Goal: Information Seeking & Learning: Get advice/opinions

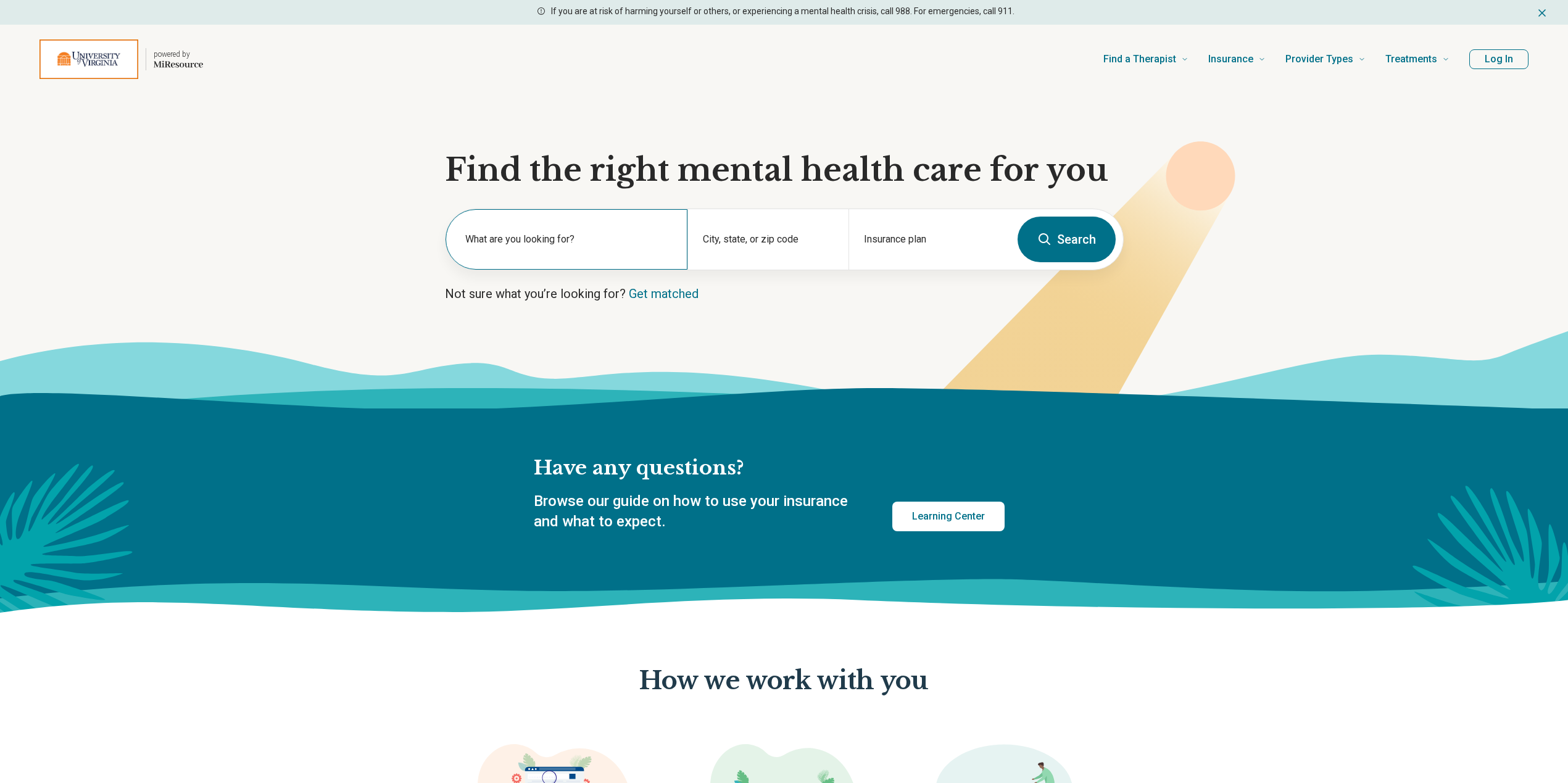
click at [503, 222] on div "What are you looking for?" at bounding box center [566, 240] width 242 height 60
click at [780, 230] on div "City, state, or zip code" at bounding box center [769, 240] width 161 height 60
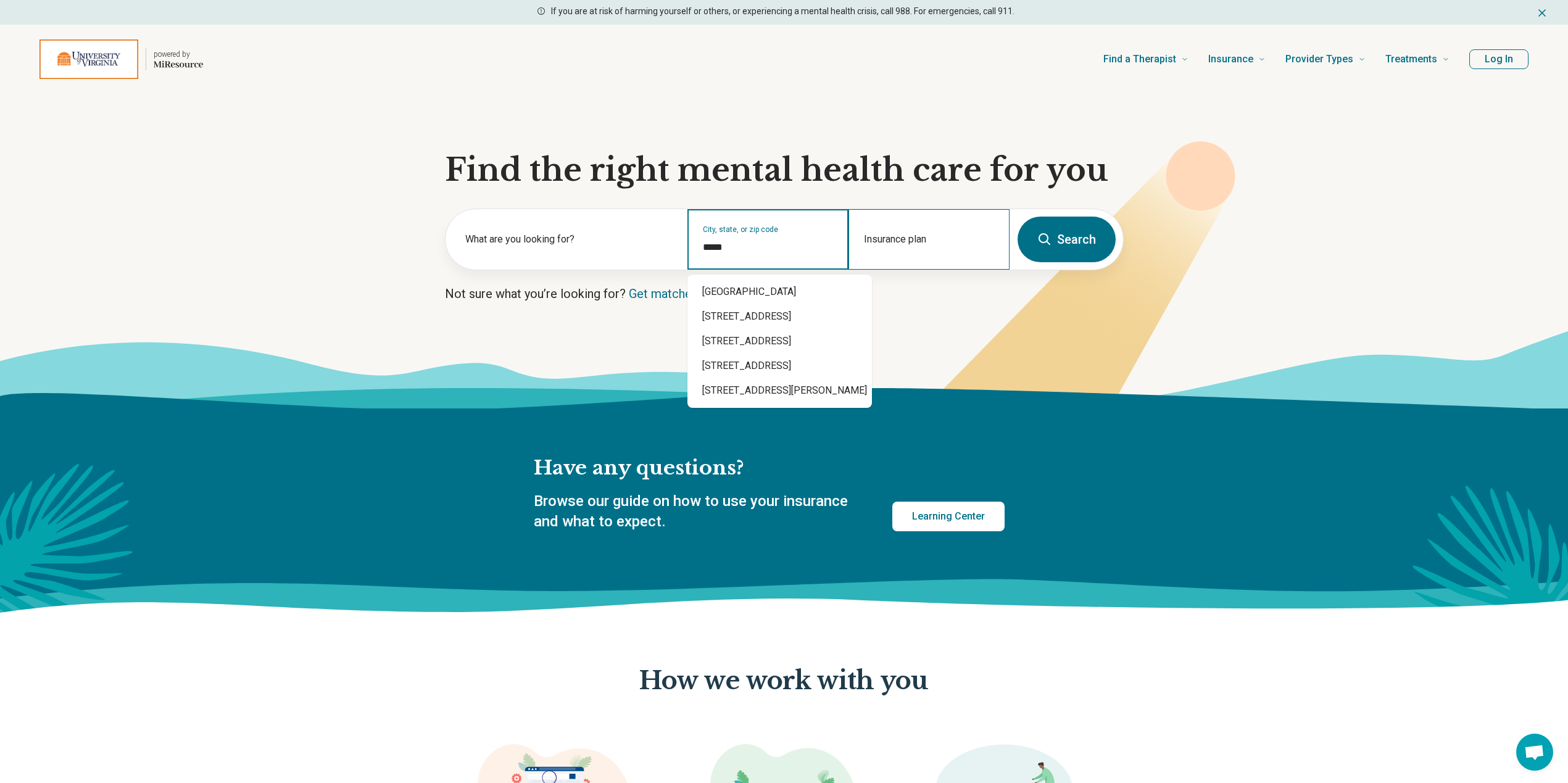
type input "*****"
click at [927, 246] on input "Insurance plan" at bounding box center [929, 248] width 131 height 15
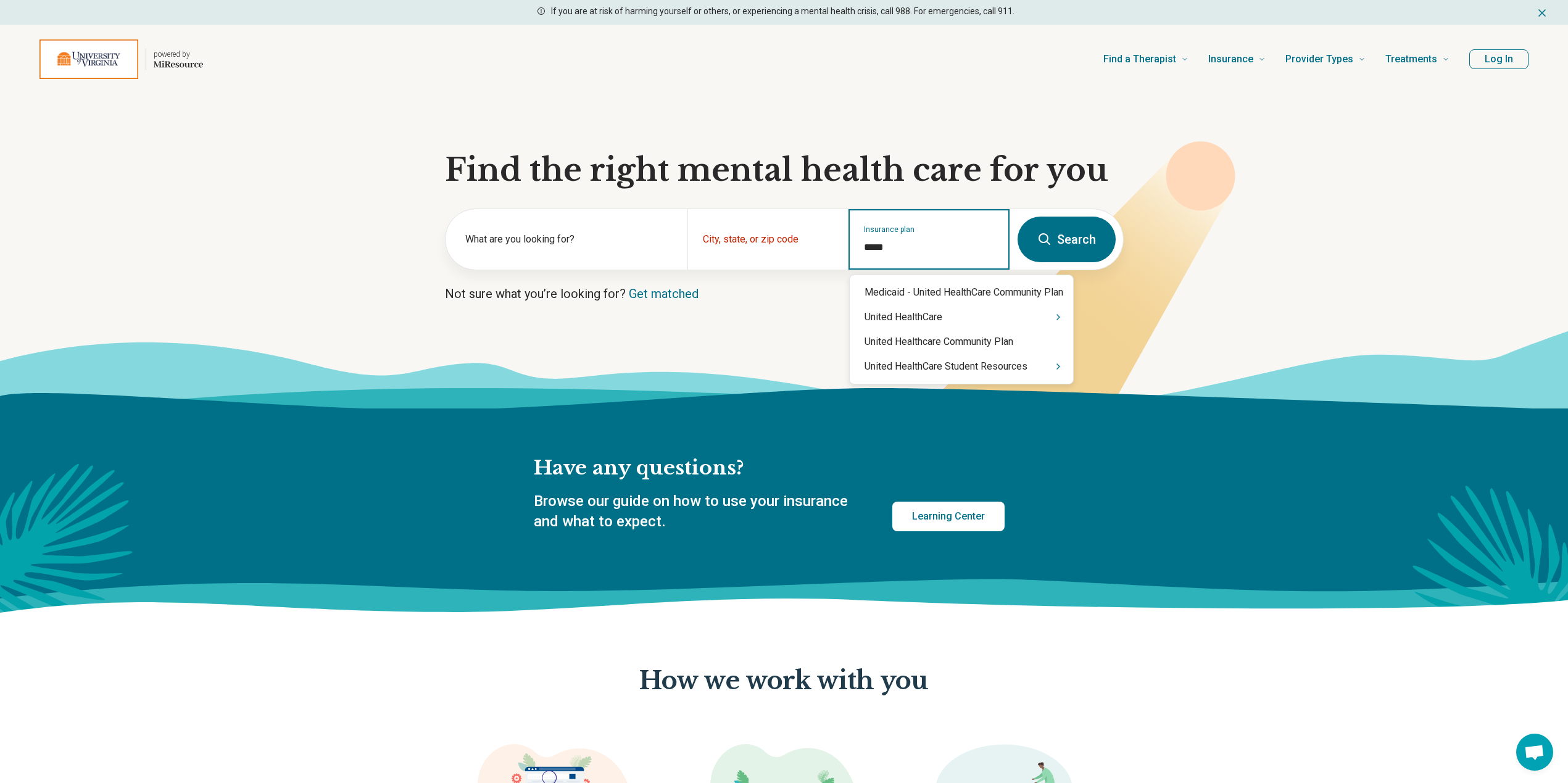
type input "******"
click at [895, 319] on div "United HealthCare" at bounding box center [962, 317] width 223 height 24
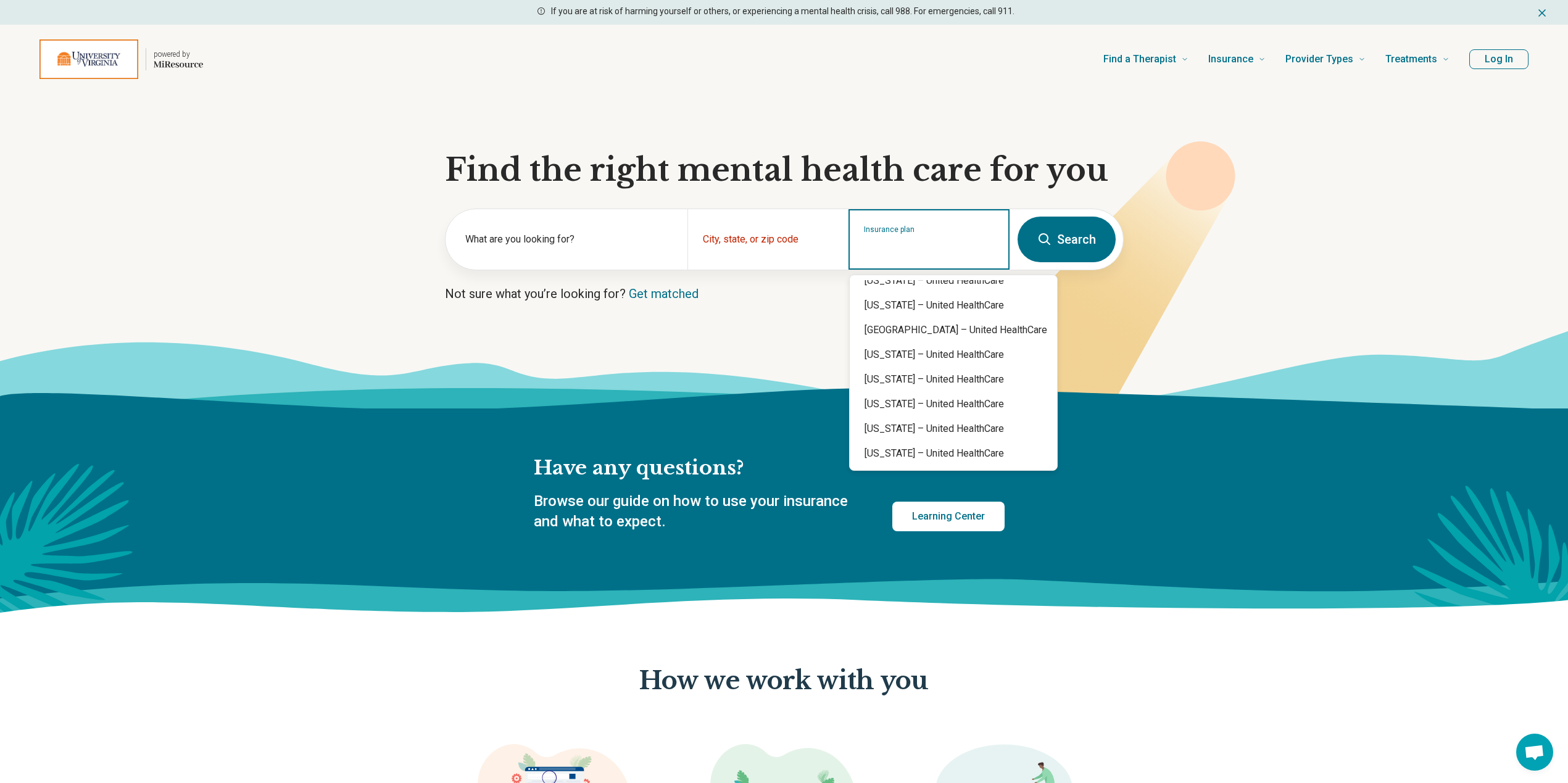
scroll to position [309, 0]
click at [891, 372] on div "Virginia – United HealthCare" at bounding box center [954, 379] width 207 height 24
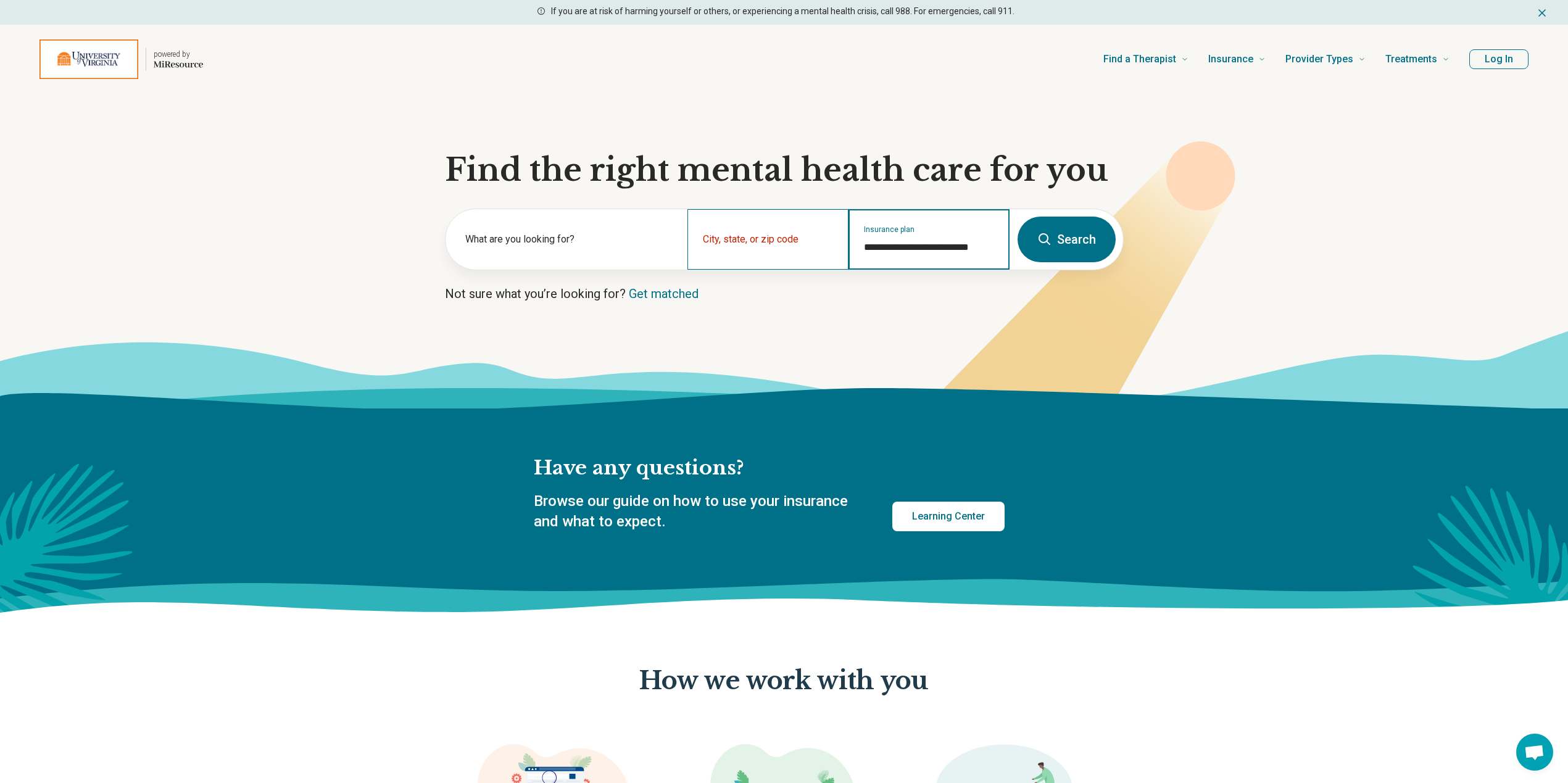
type input "**********"
click at [713, 233] on div "City, state, or zip code" at bounding box center [769, 240] width 161 height 60
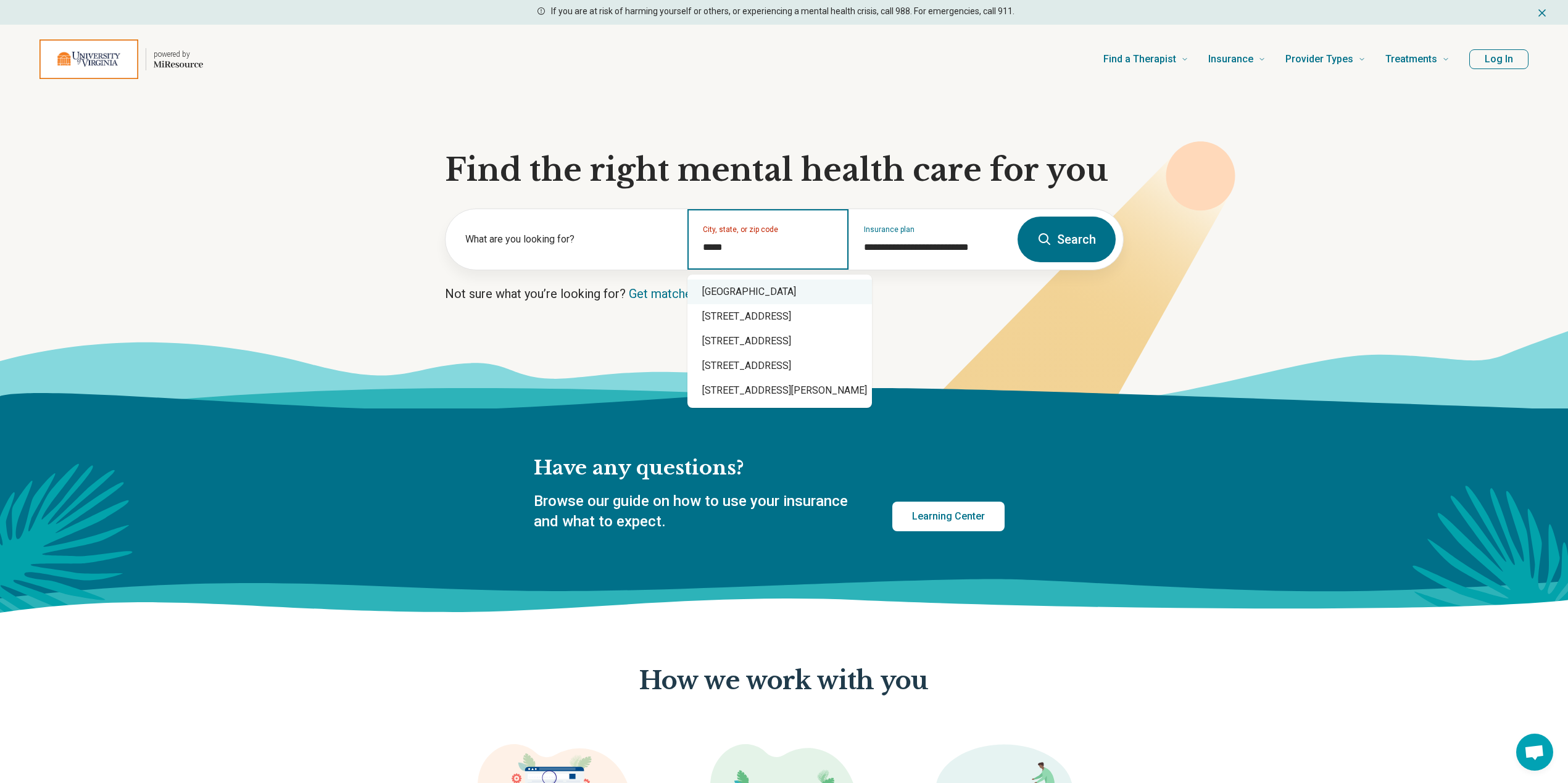
click at [738, 286] on div "Charlottesville, VA 22901" at bounding box center [780, 292] width 184 height 24
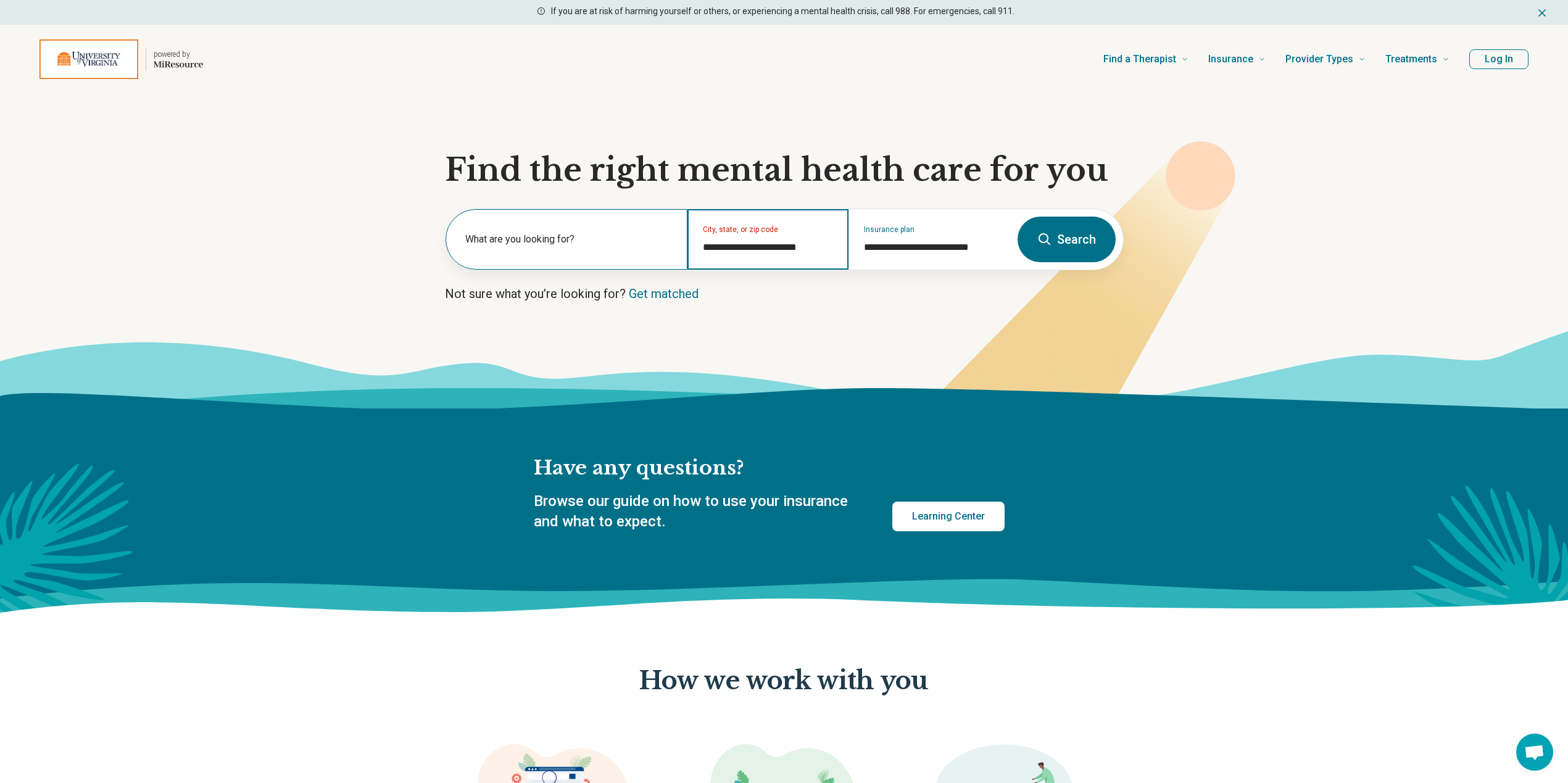
type input "**********"
click at [588, 253] on input "text" at bounding box center [569, 245] width 207 height 15
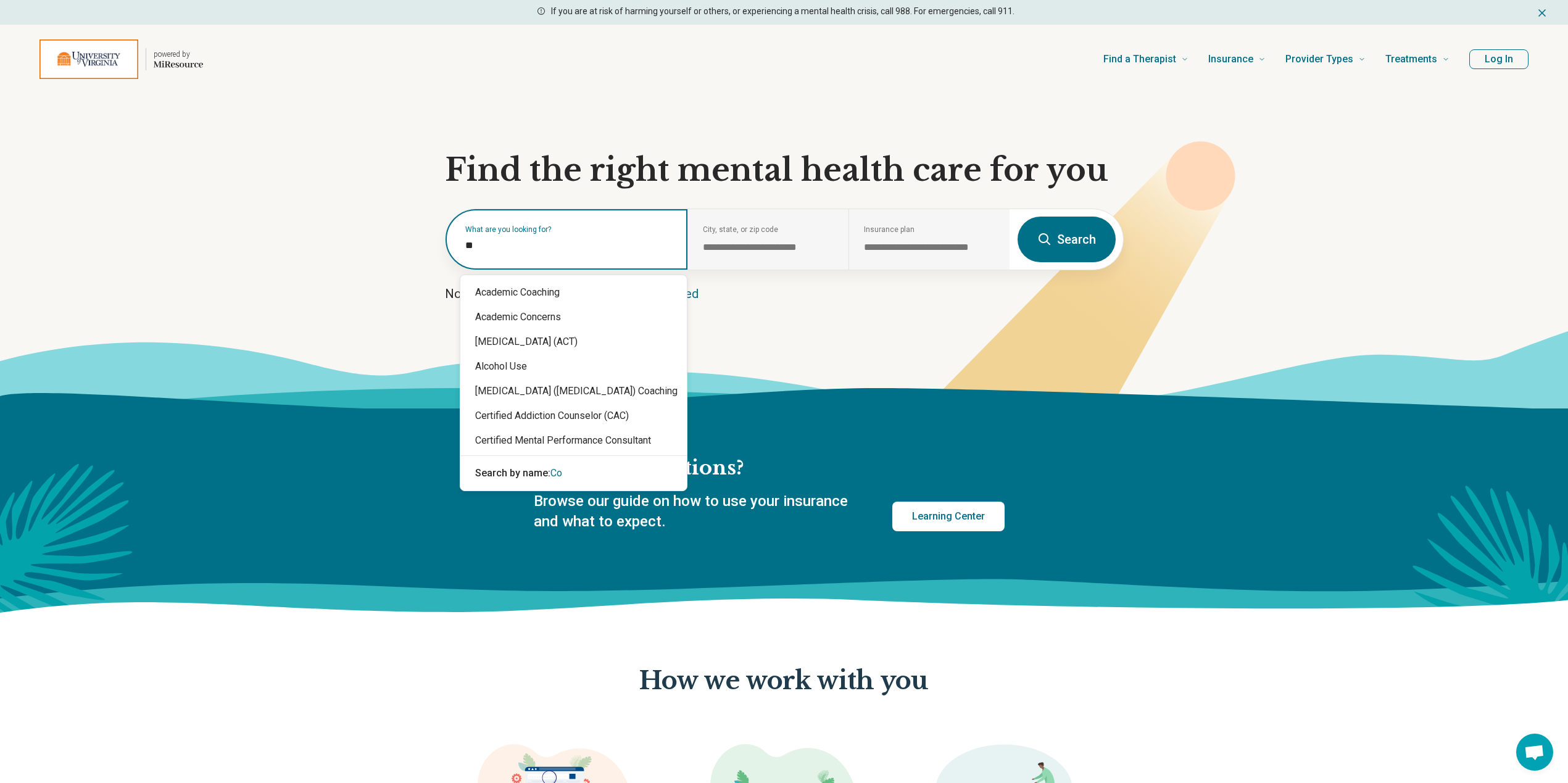
type input "*"
type input "****"
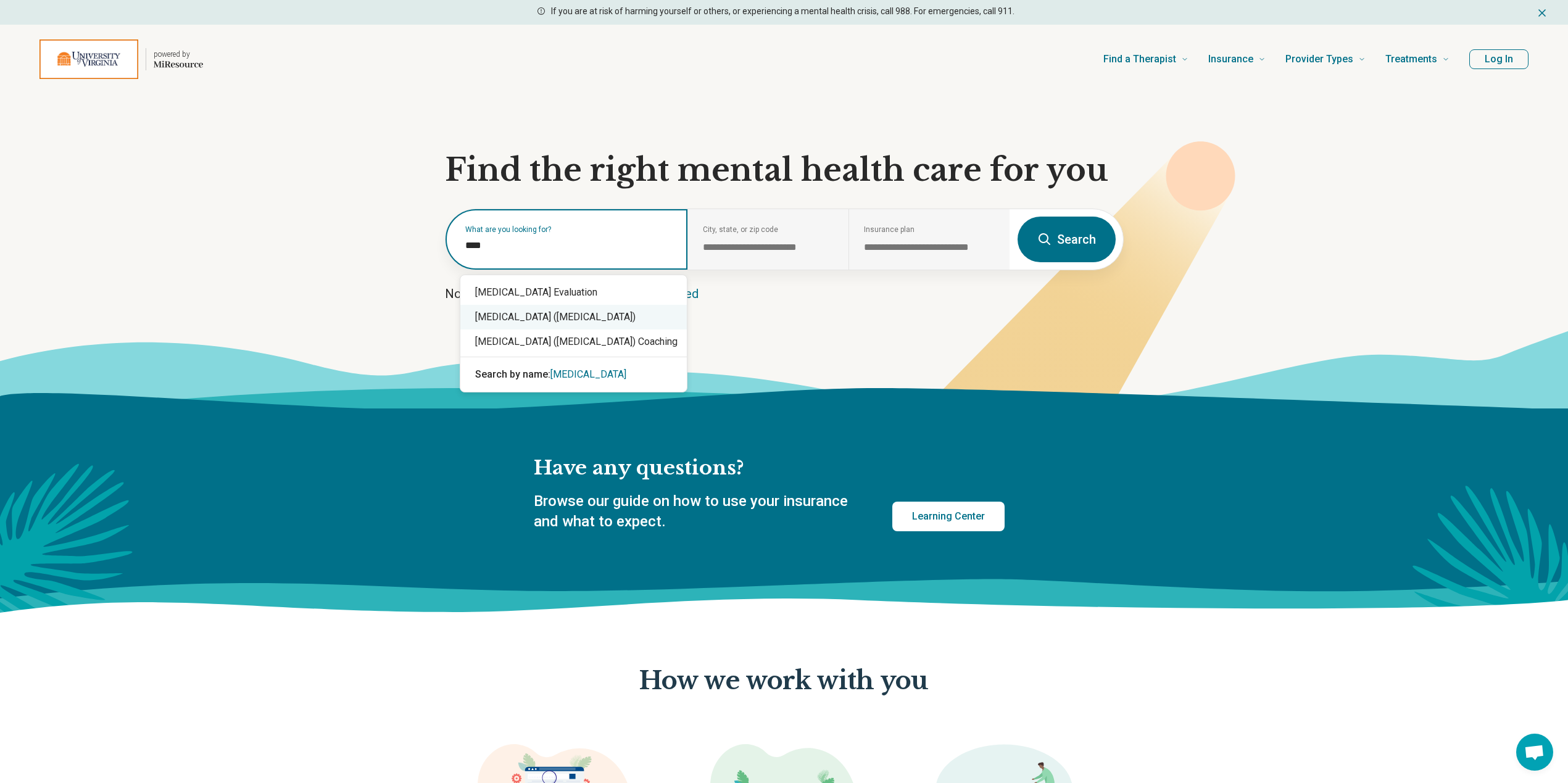
click at [583, 319] on div "[MEDICAL_DATA] ([MEDICAL_DATA])" at bounding box center [574, 317] width 227 height 24
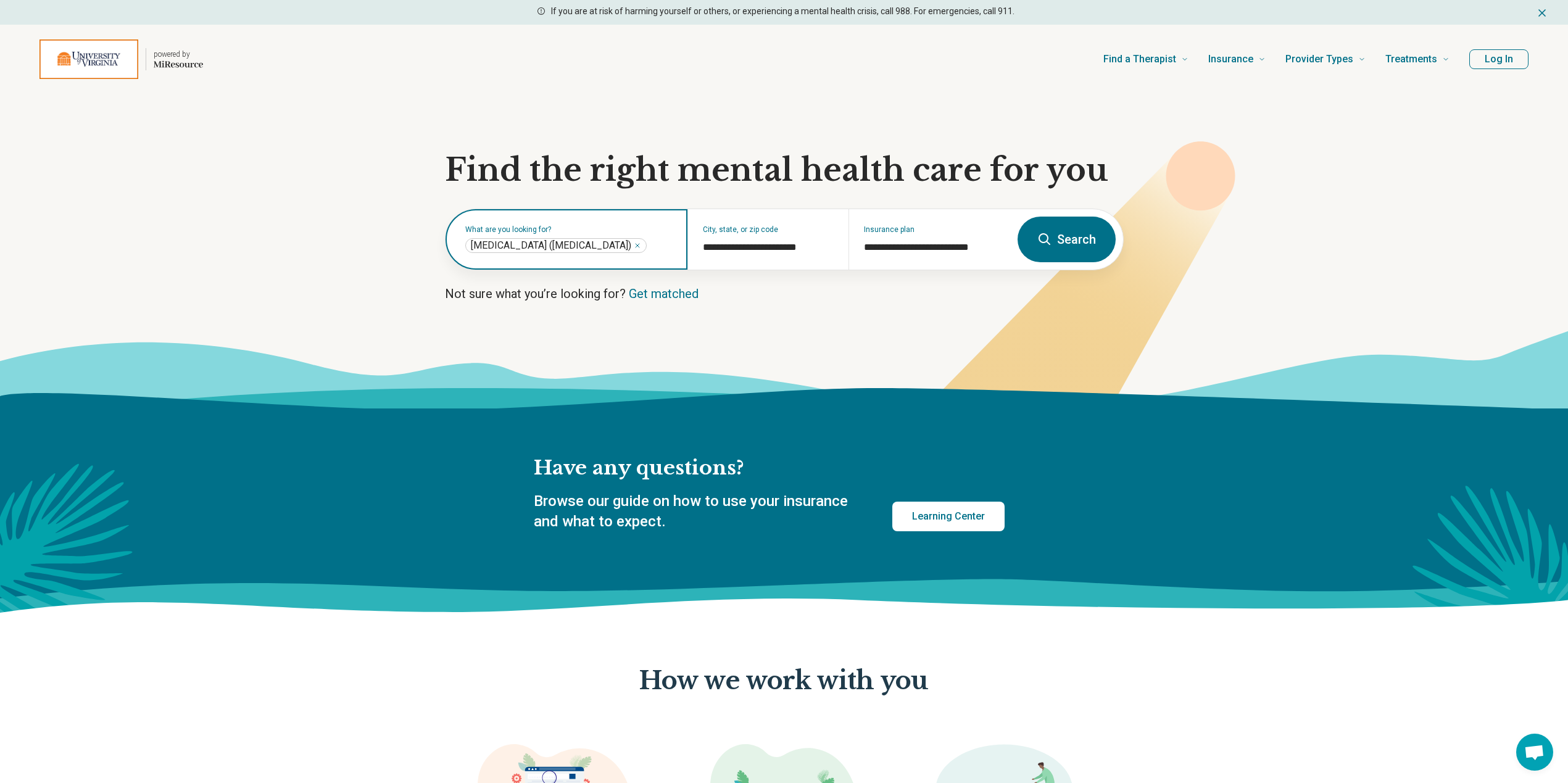
click at [621, 240] on span "[MEDICAL_DATA] ([MEDICAL_DATA])" at bounding box center [551, 245] width 161 height 12
click at [1062, 236] on button "Search" at bounding box center [1067, 240] width 98 height 46
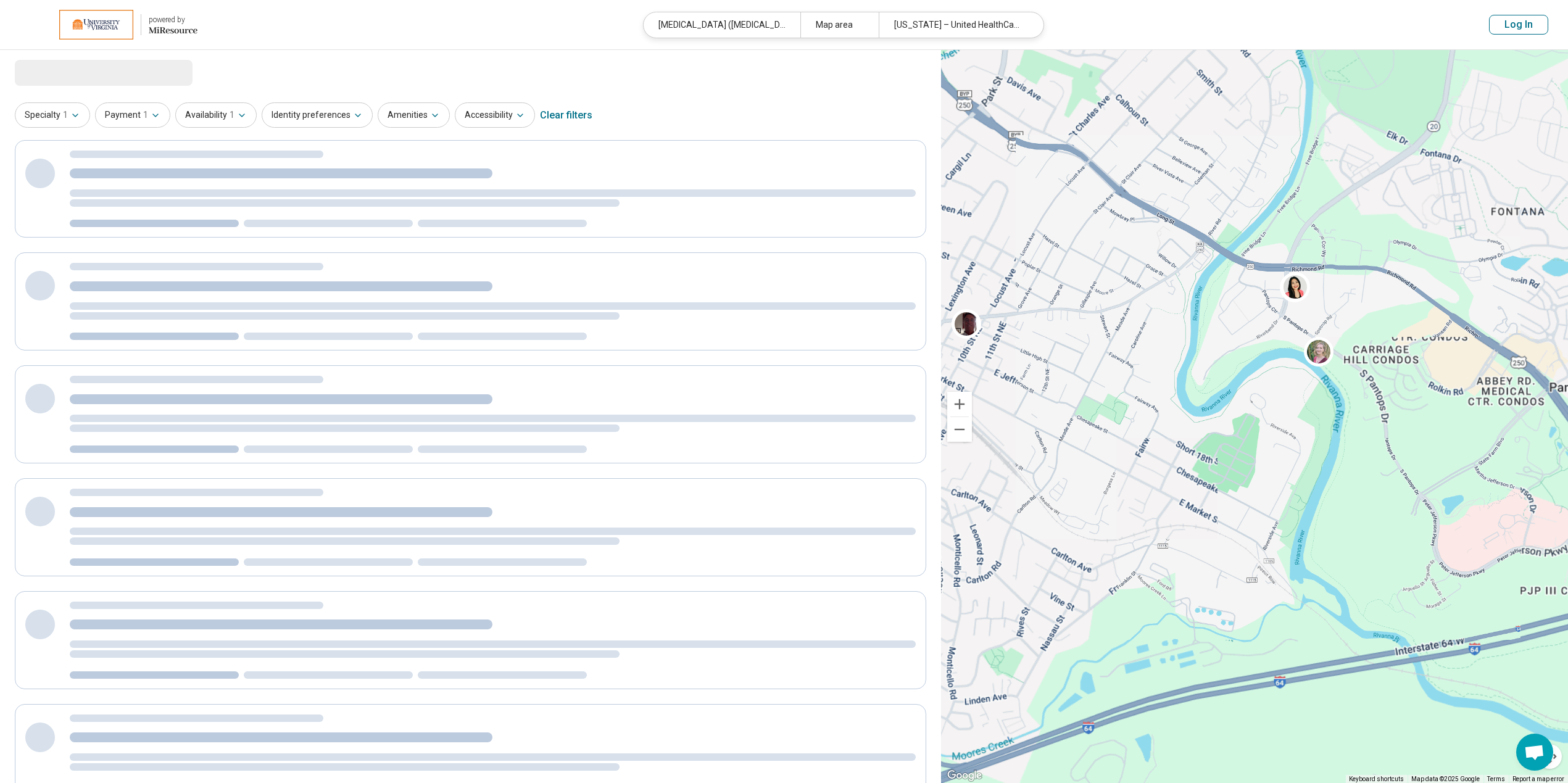
select select "***"
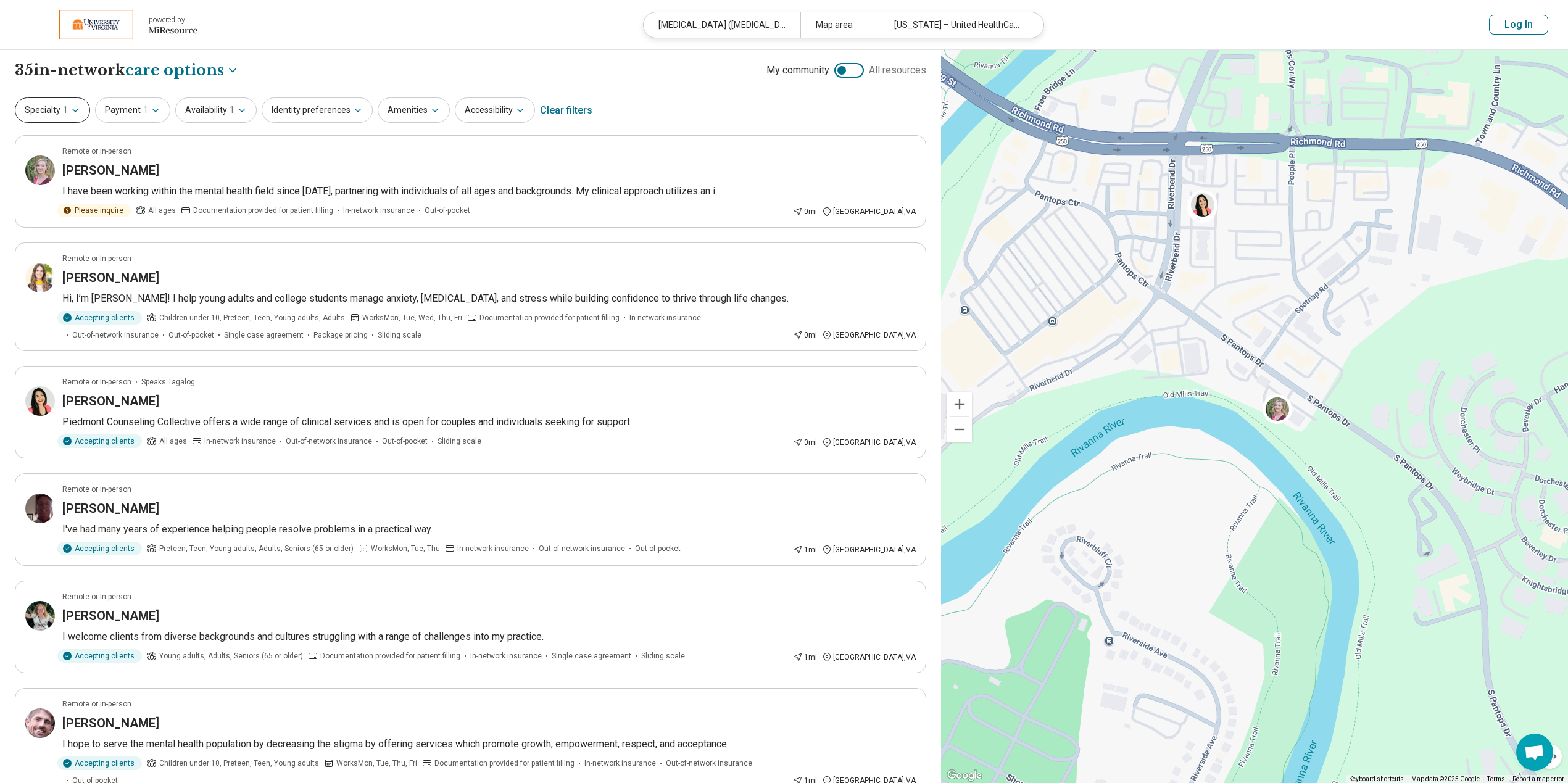
click at [75, 115] on icon "button" at bounding box center [75, 111] width 10 height 10
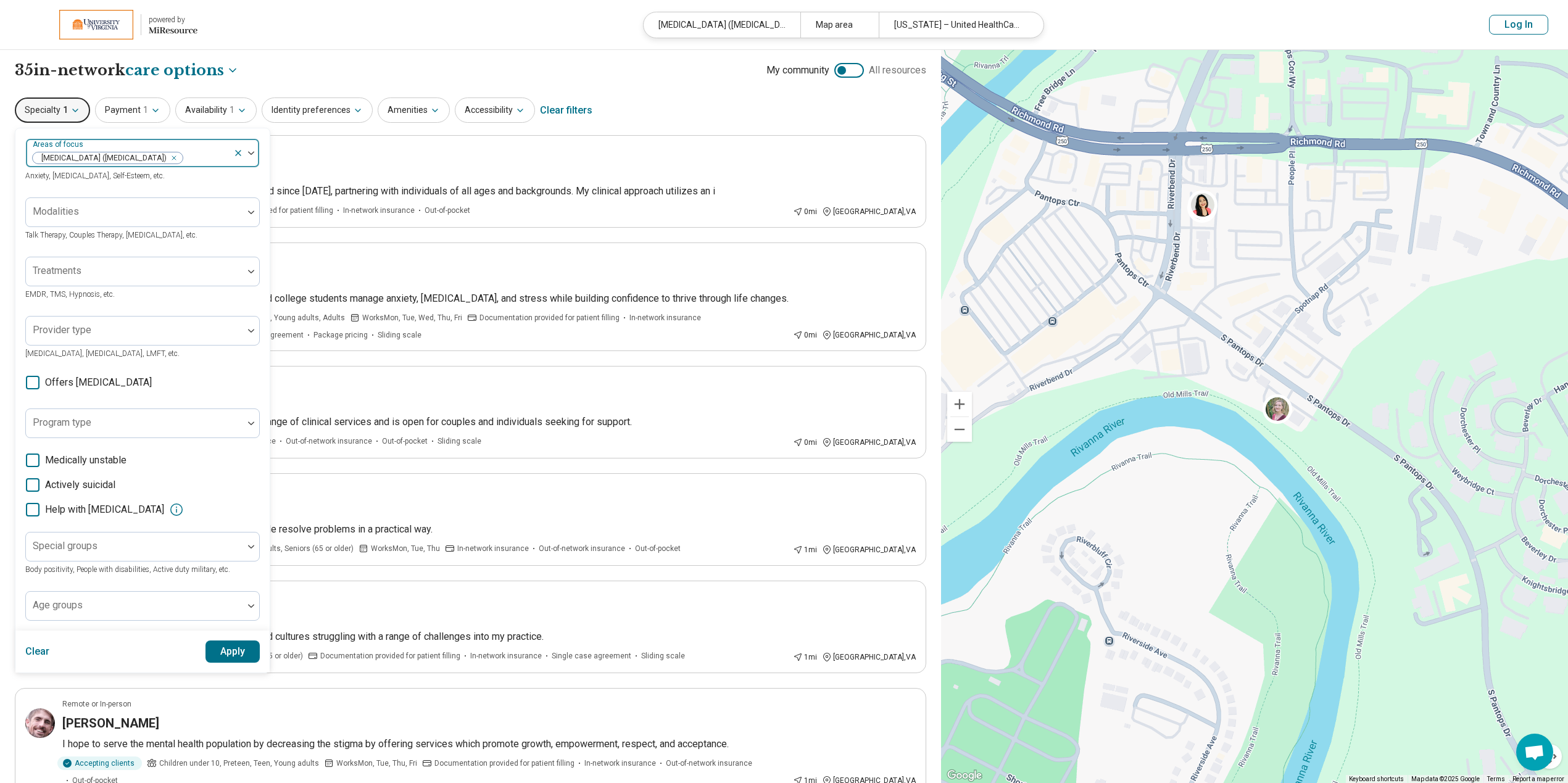
click at [222, 156] on div at bounding box center [206, 157] width 45 height 17
type input "**********"
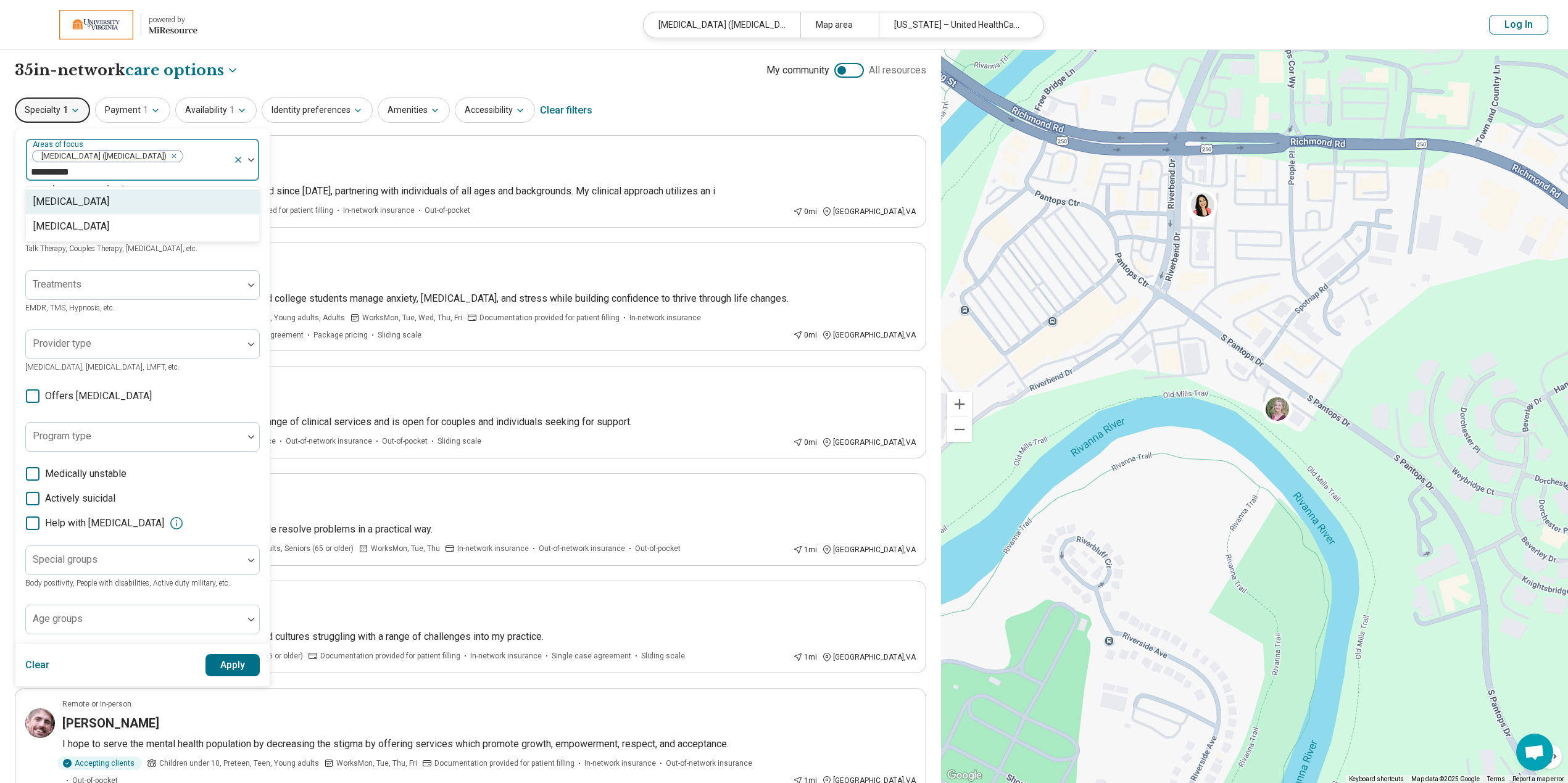
click at [95, 204] on div "[MEDICAL_DATA]" at bounding box center [143, 201] width 233 height 24
click at [359, 156] on div "Remote or In-person" at bounding box center [488, 152] width 853 height 11
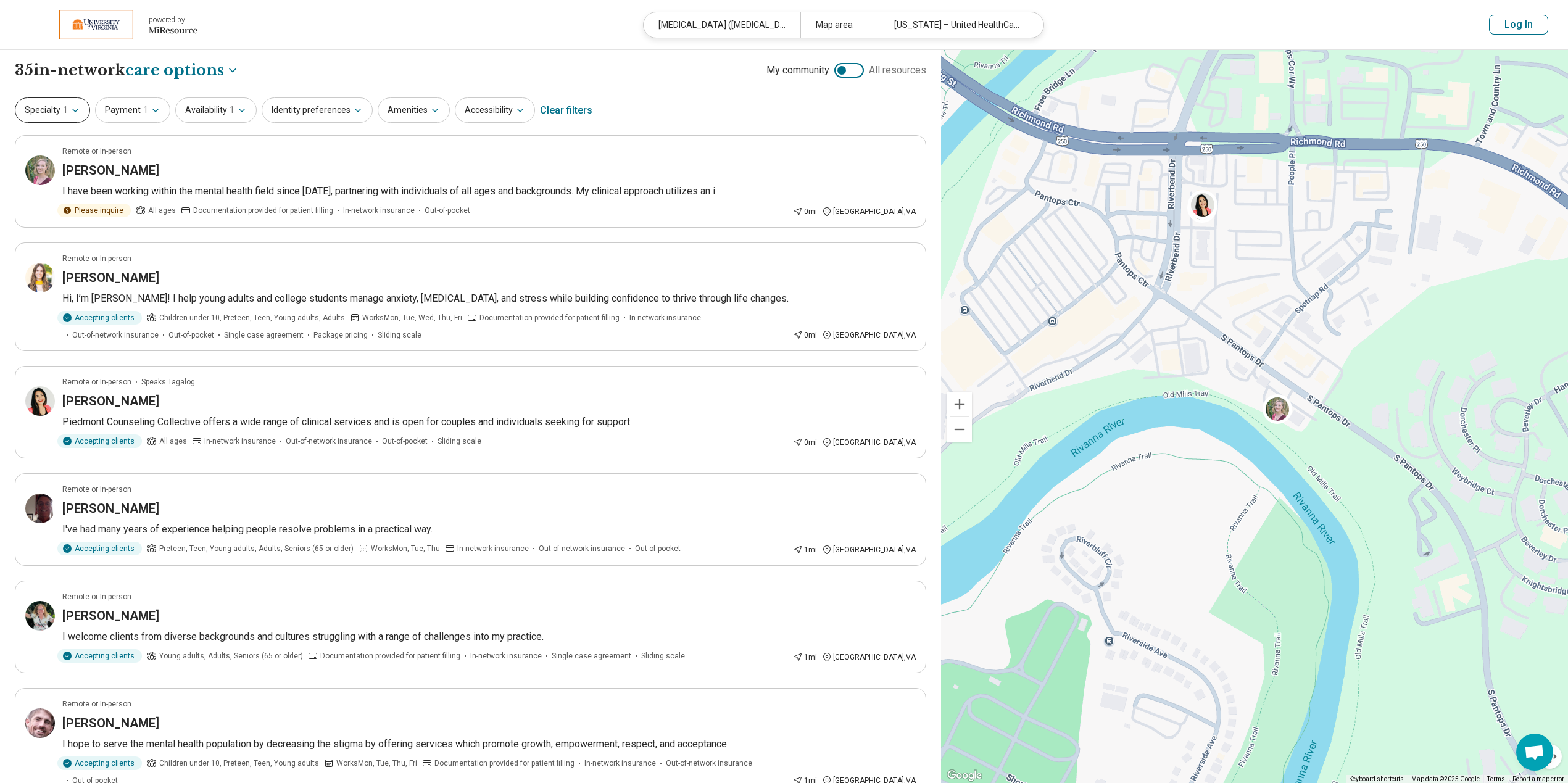
click at [74, 119] on button "Specialty 1" at bounding box center [52, 110] width 75 height 25
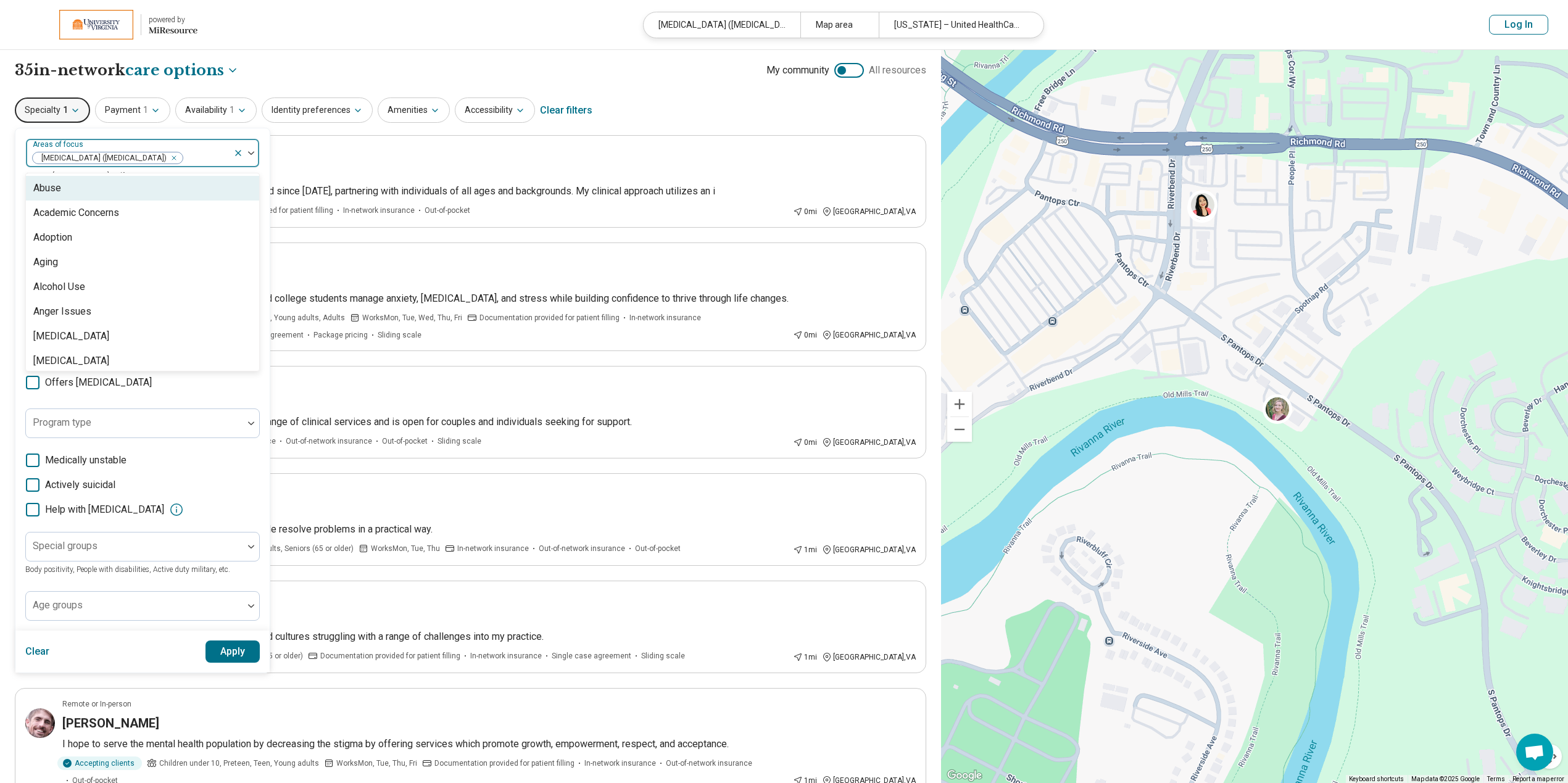
click at [187, 154] on input "text" at bounding box center [185, 158] width 2 height 15
type input "**********"
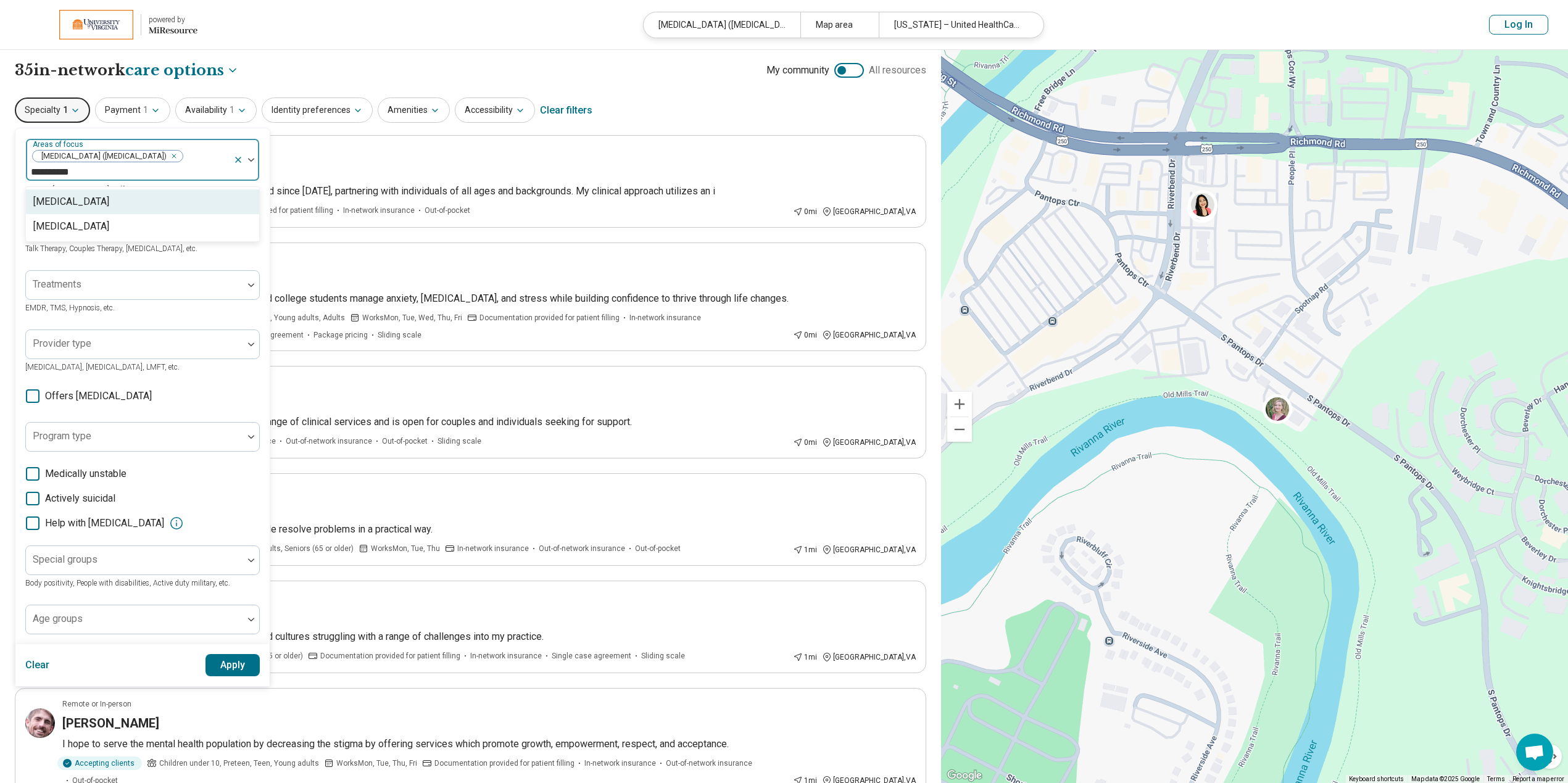
click at [156, 200] on div "[MEDICAL_DATA]" at bounding box center [143, 201] width 233 height 24
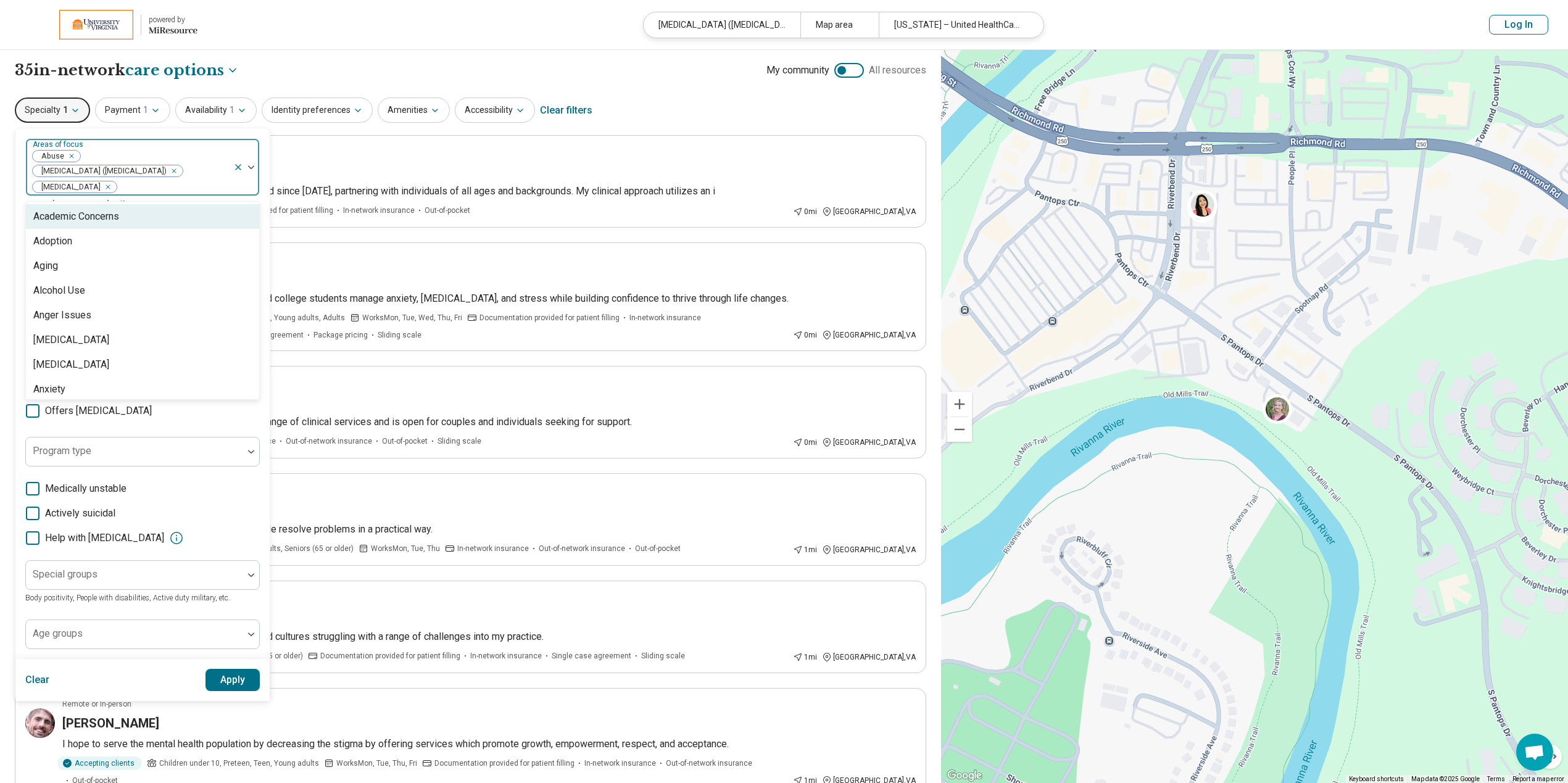
click at [70, 157] on icon "Remove [object Object]" at bounding box center [68, 156] width 9 height 9
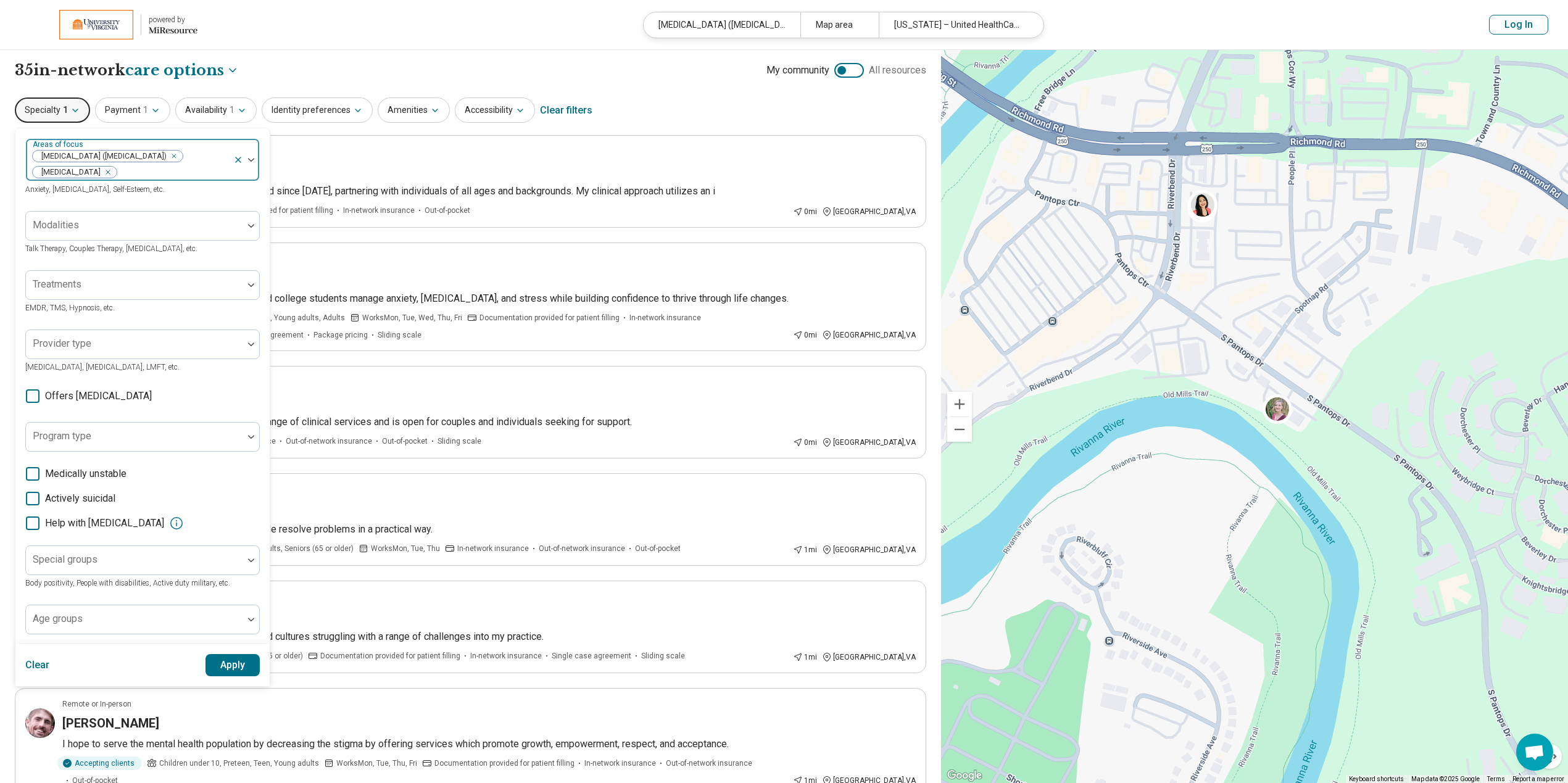
click at [708, 100] on div "Specialty 1 Areas of focus Attention Deficit Hyperactivity Disorder (ADHD) Depr…" at bounding box center [470, 110] width 912 height 29
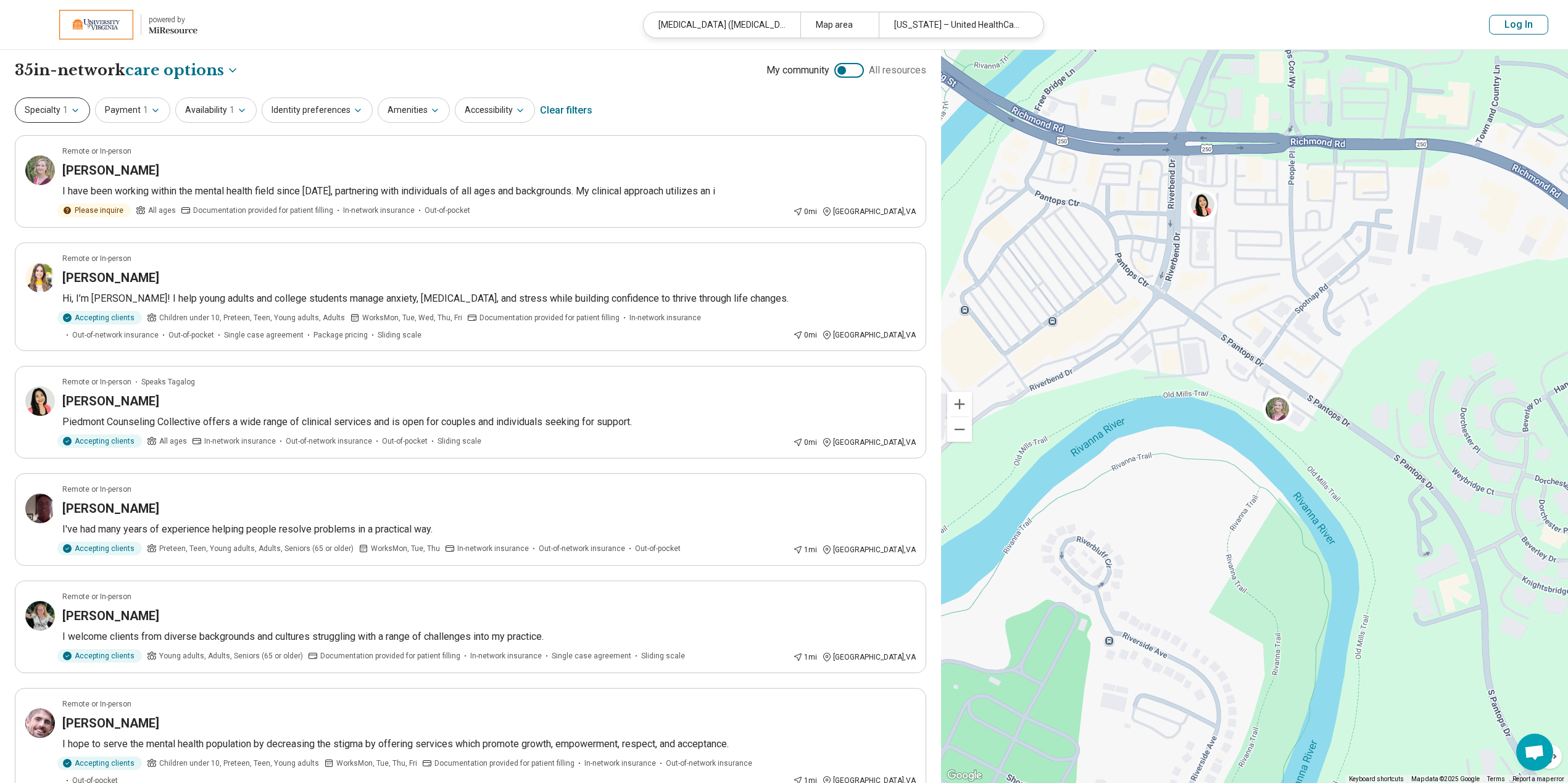
click at [65, 111] on span "1" at bounding box center [65, 110] width 5 height 13
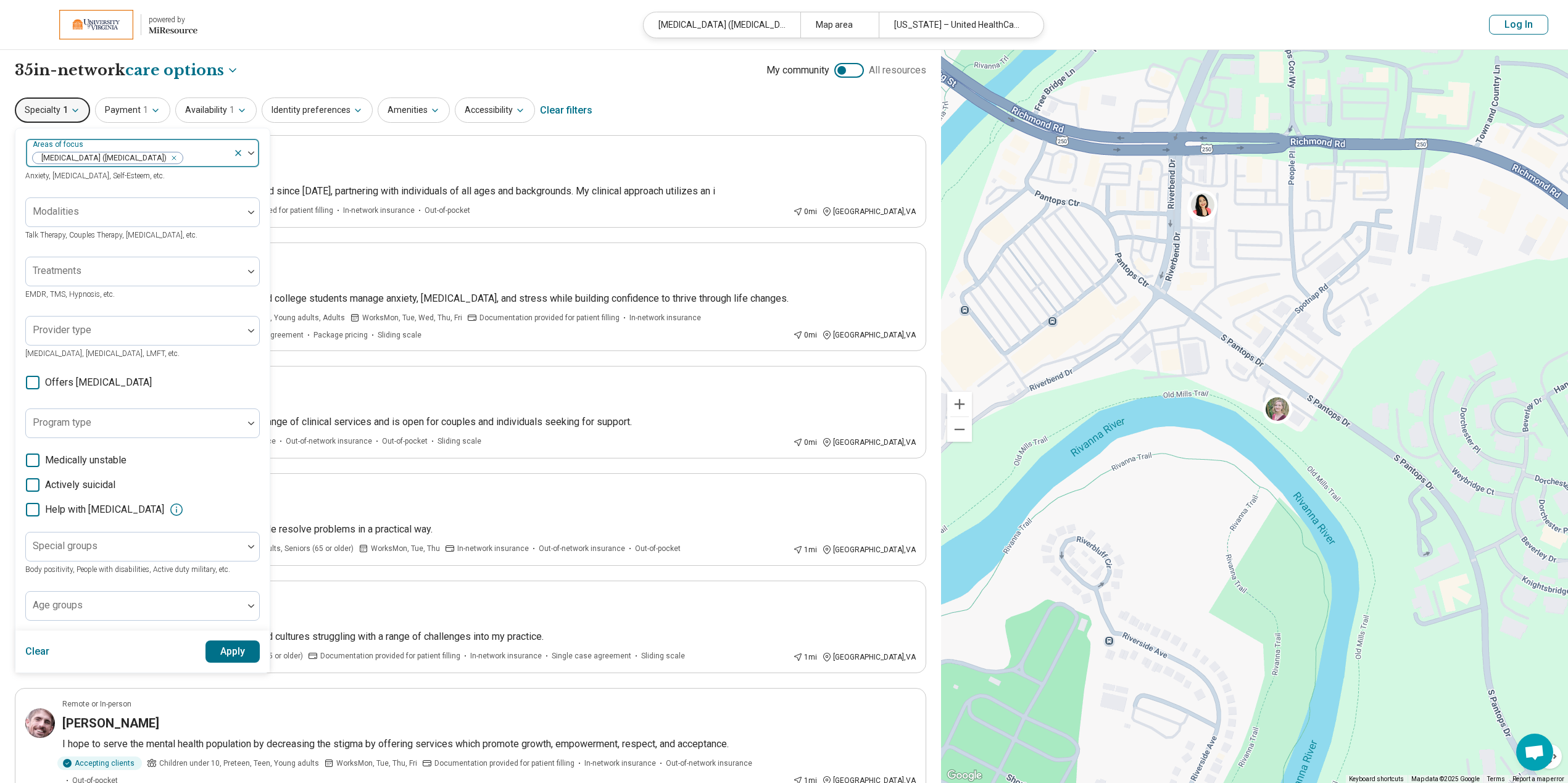
click at [229, 159] on div "[MEDICAL_DATA] ([MEDICAL_DATA])" at bounding box center [130, 152] width 207 height 27
type input "**********"
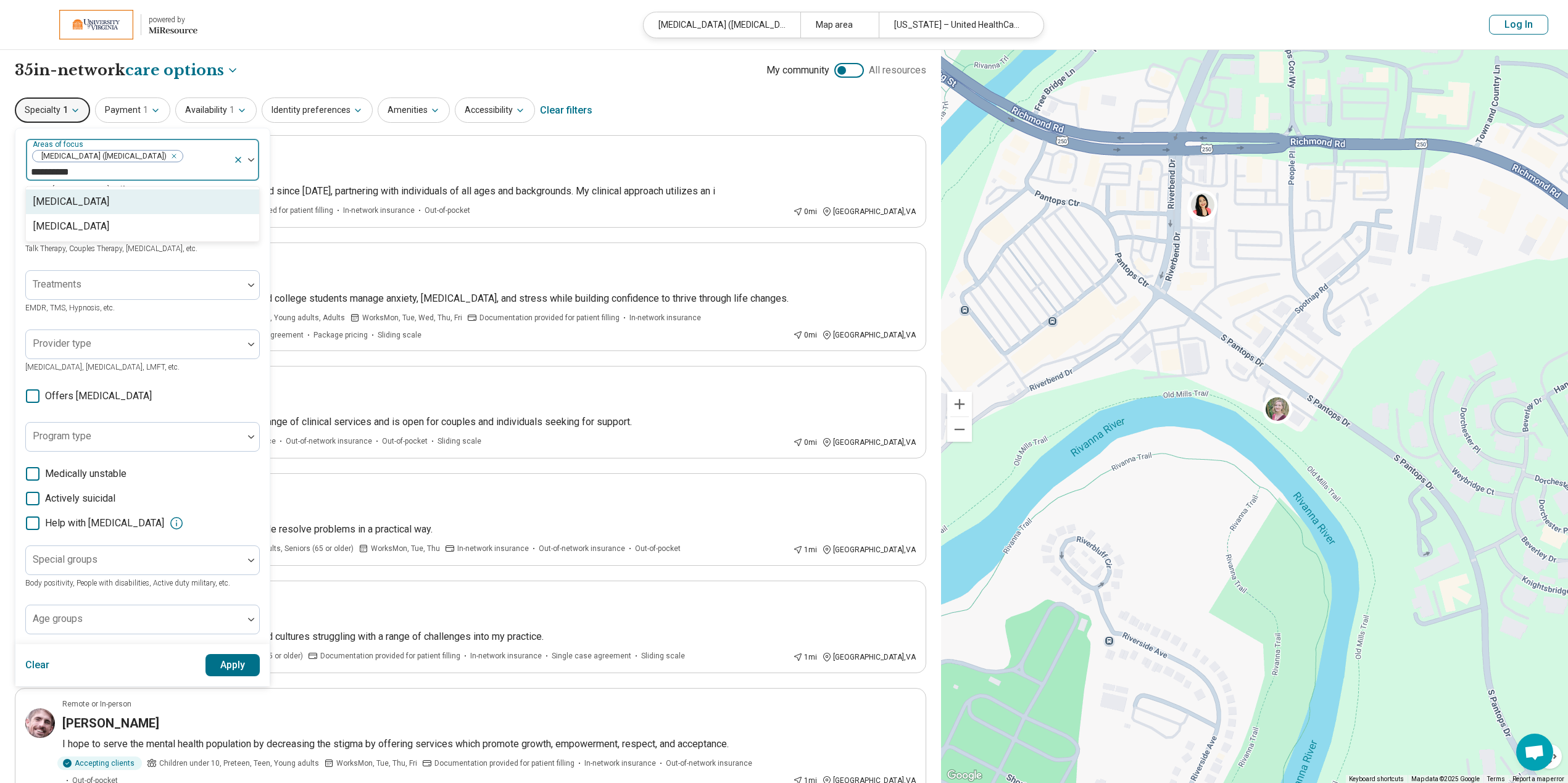
click at [161, 198] on div "[MEDICAL_DATA]" at bounding box center [143, 201] width 233 height 24
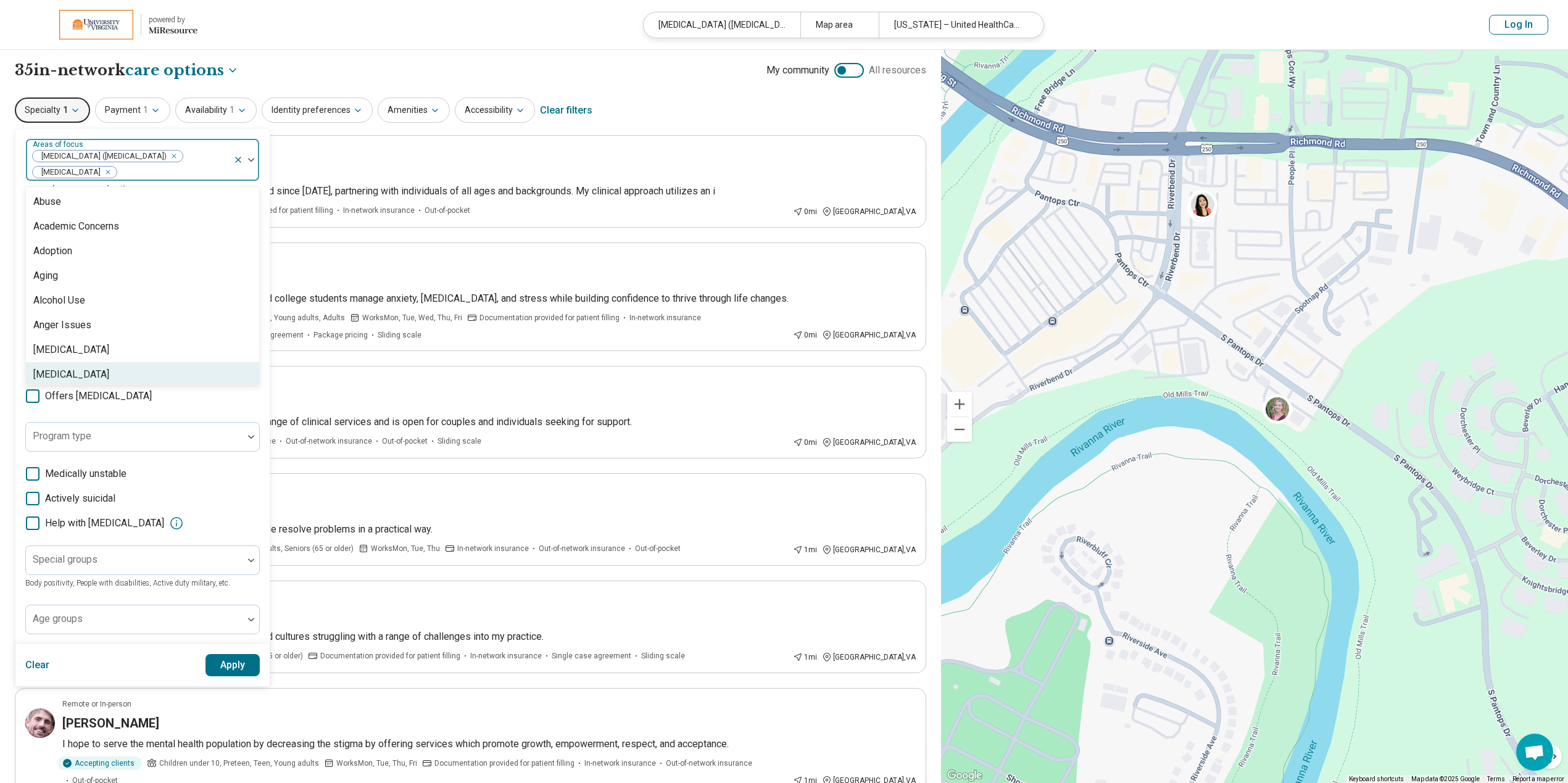
click at [231, 665] on button "Apply" at bounding box center [232, 665] width 55 height 22
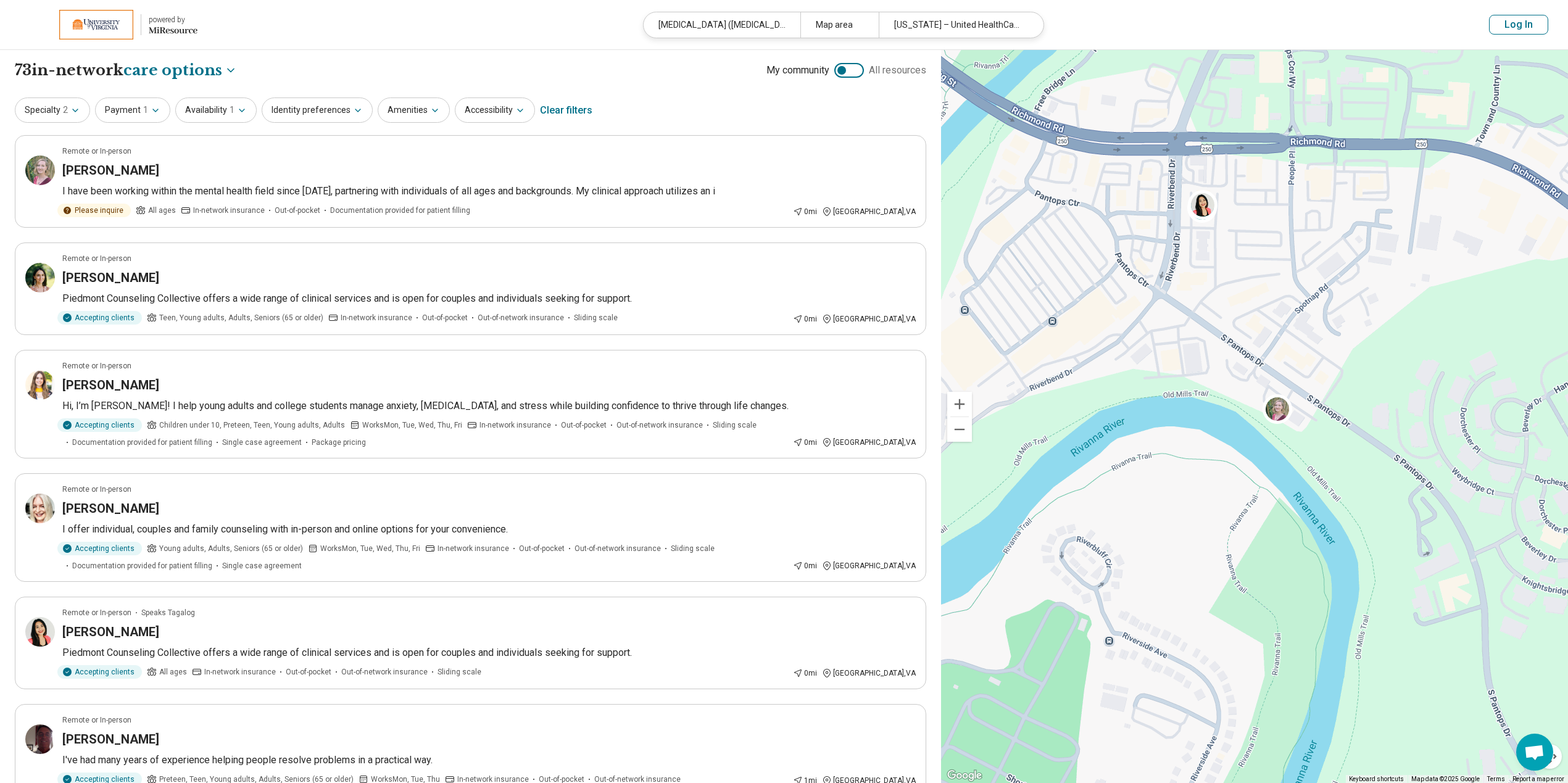
drag, startPoint x: 1146, startPoint y: 301, endPoint x: 1407, endPoint y: 418, distance: 286.0
click at [1407, 418] on div "3" at bounding box center [1254, 416] width 627 height 733
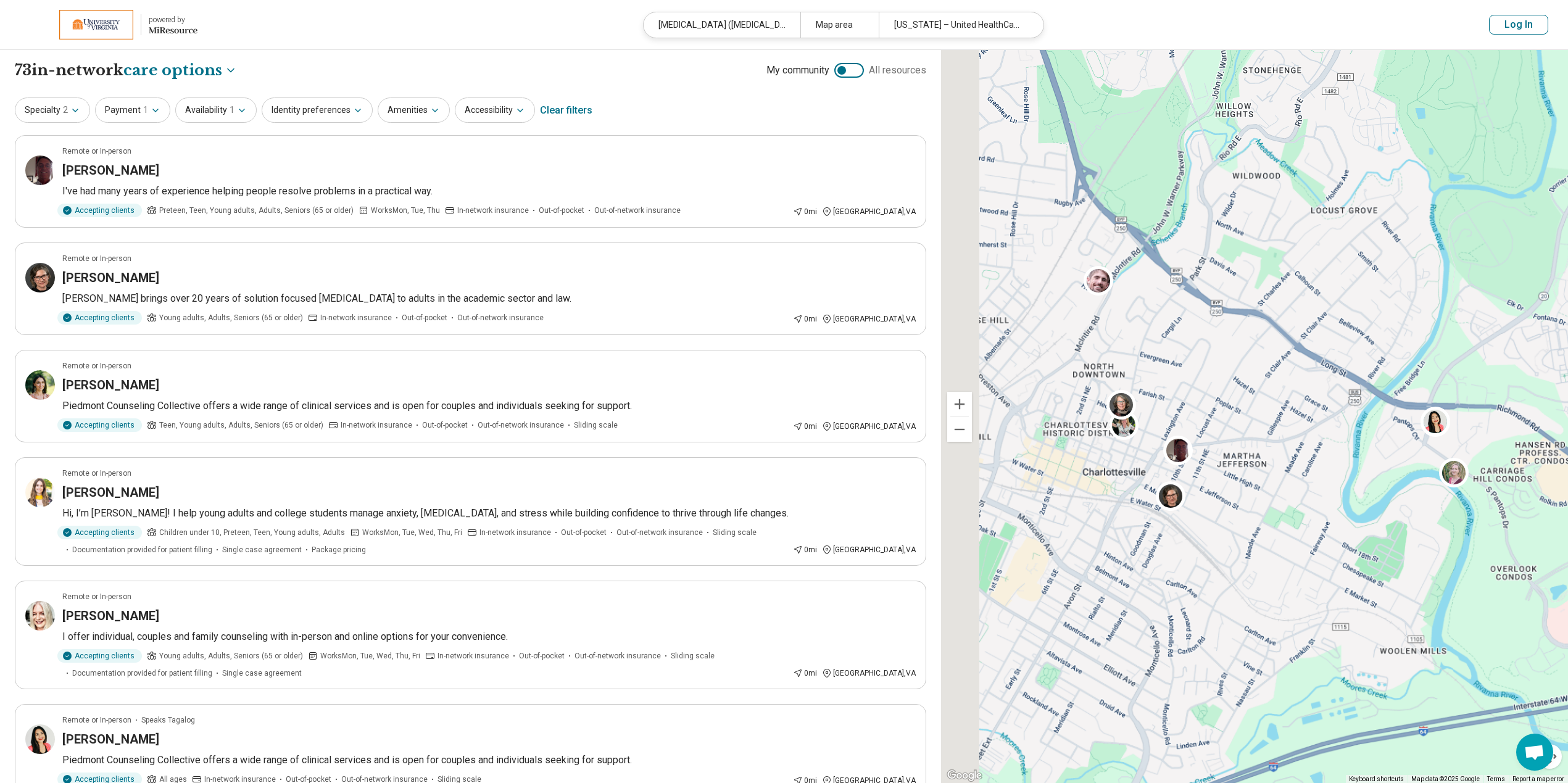
drag, startPoint x: 1155, startPoint y: 346, endPoint x: 1257, endPoint y: 434, distance: 134.7
click at [1257, 434] on div "3" at bounding box center [1254, 416] width 627 height 733
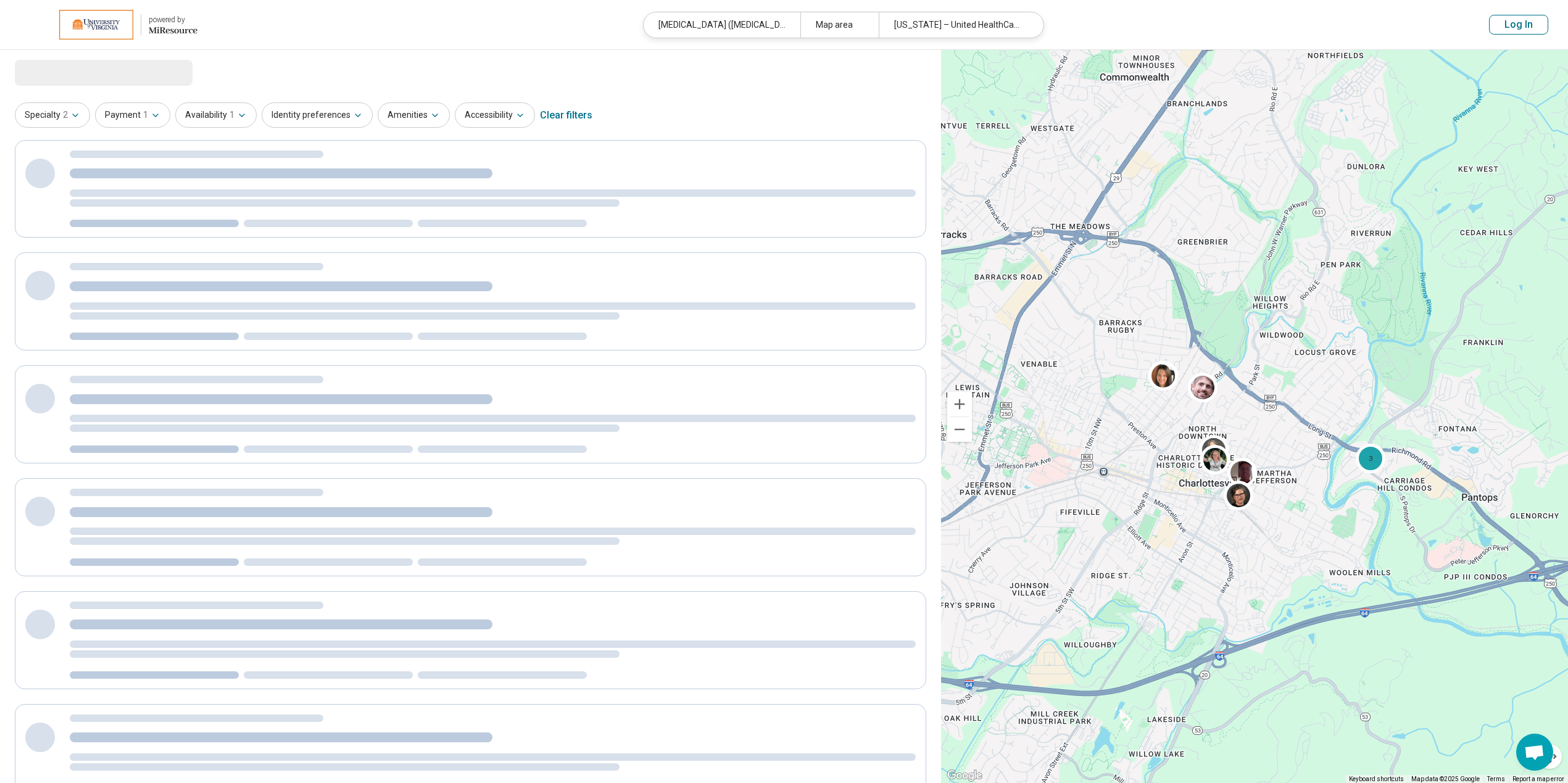
select select "***"
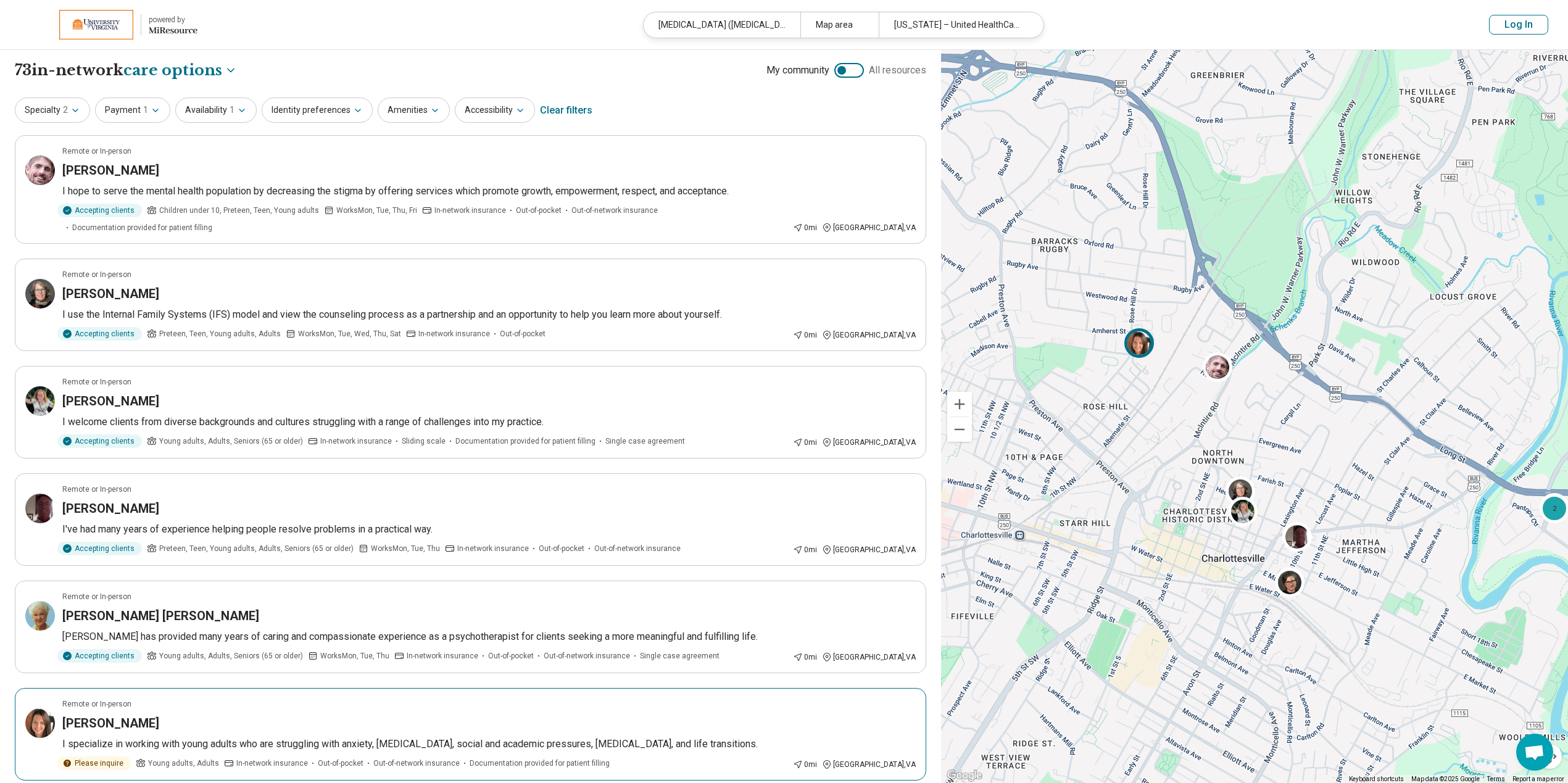
click at [1143, 341] on img at bounding box center [1139, 343] width 29 height 29
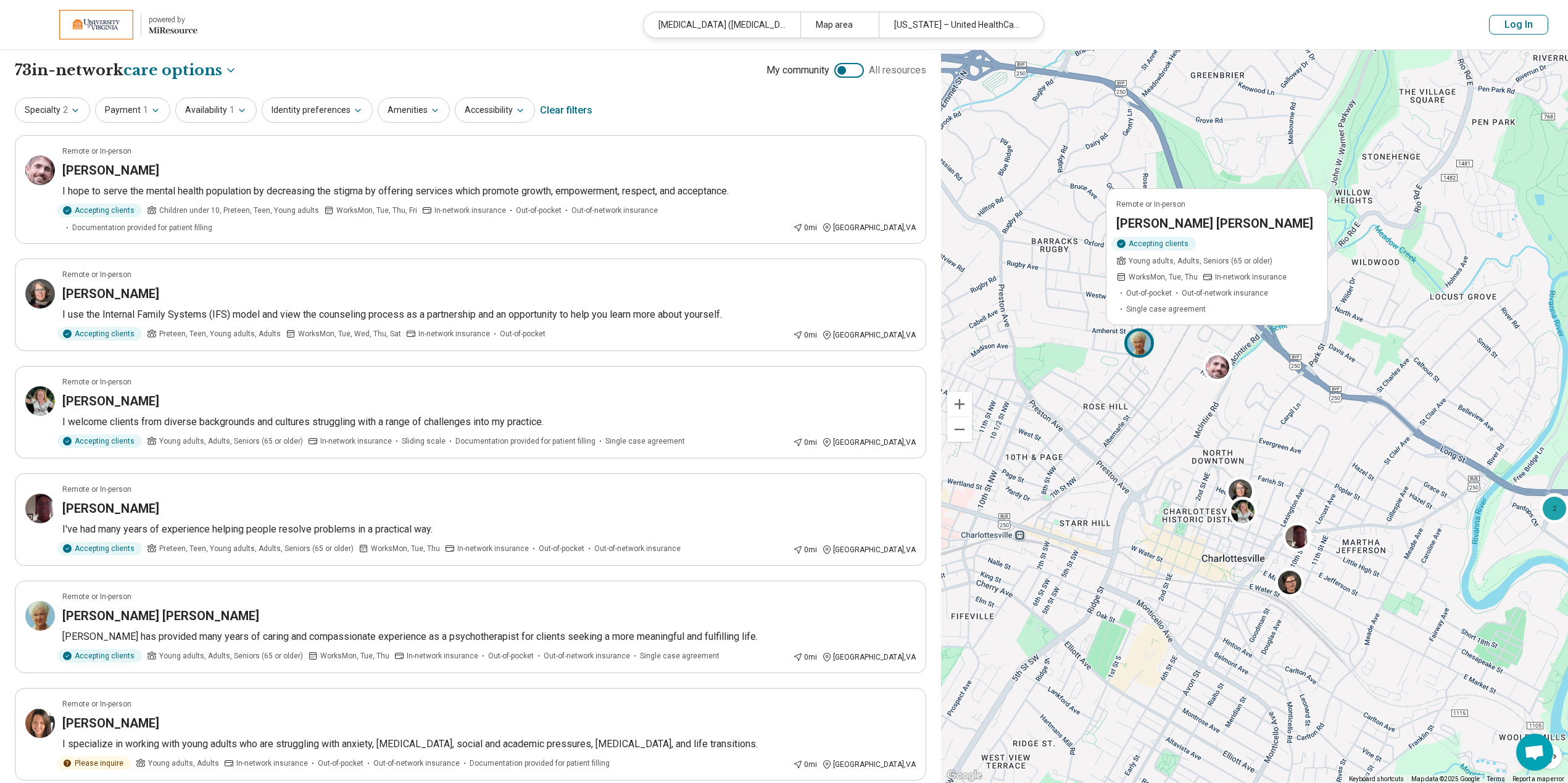
click at [1042, 336] on div "Remote or In-person Carol Carruthers Sims Accepting clients Young adults, Adult…" at bounding box center [1254, 416] width 627 height 733
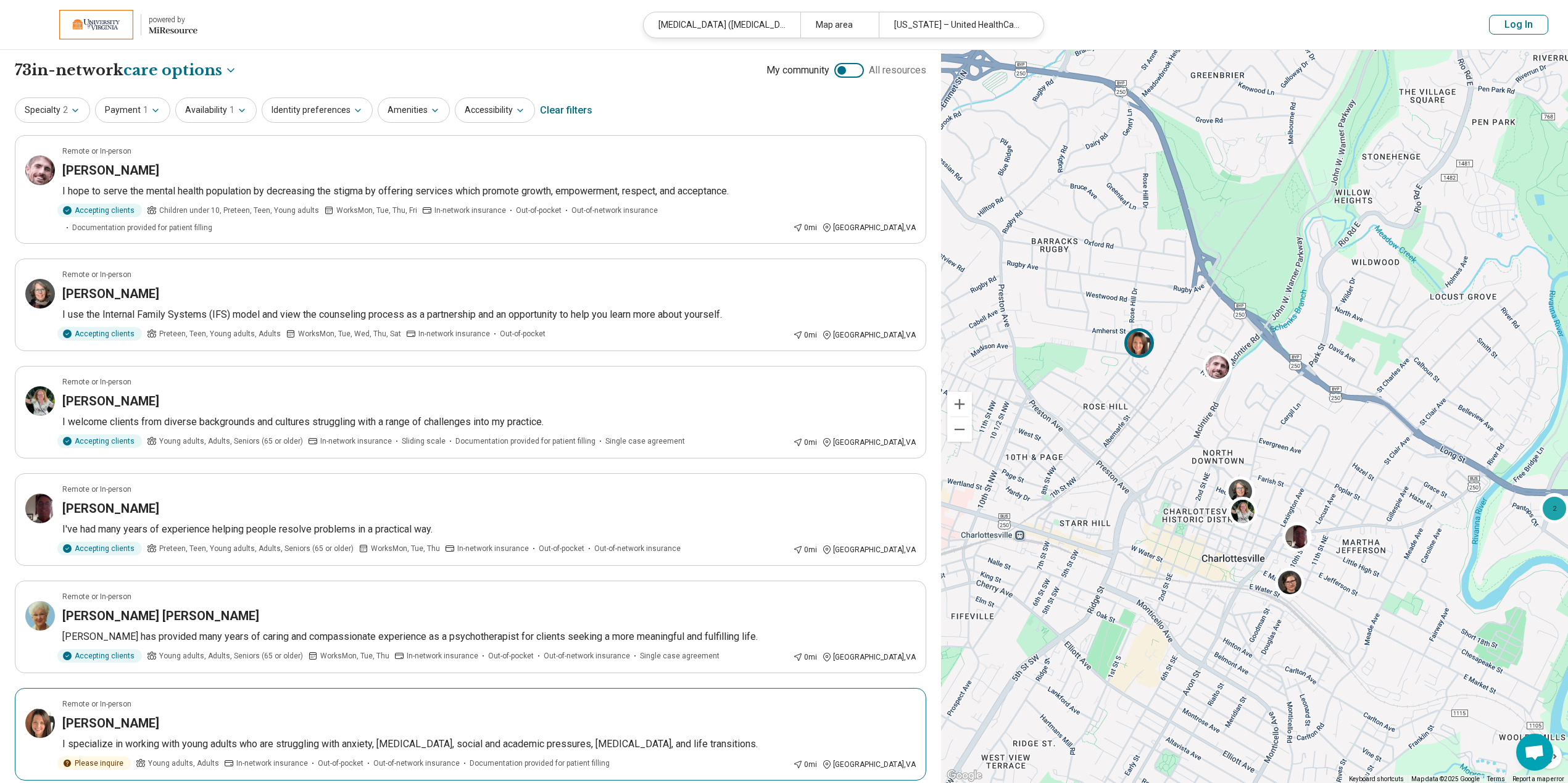
click at [1130, 343] on img at bounding box center [1139, 343] width 29 height 29
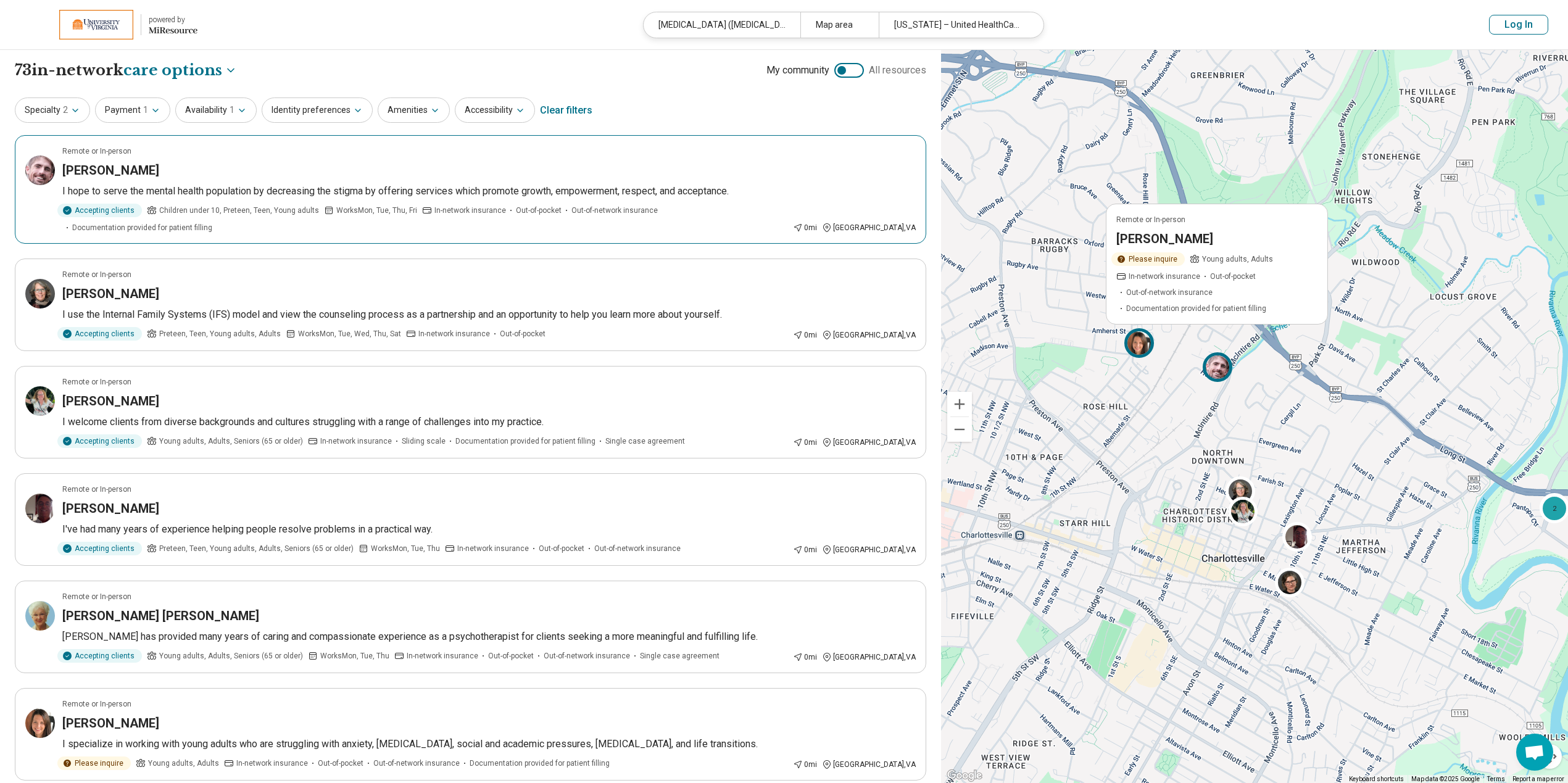
click at [1214, 367] on img at bounding box center [1218, 367] width 29 height 29
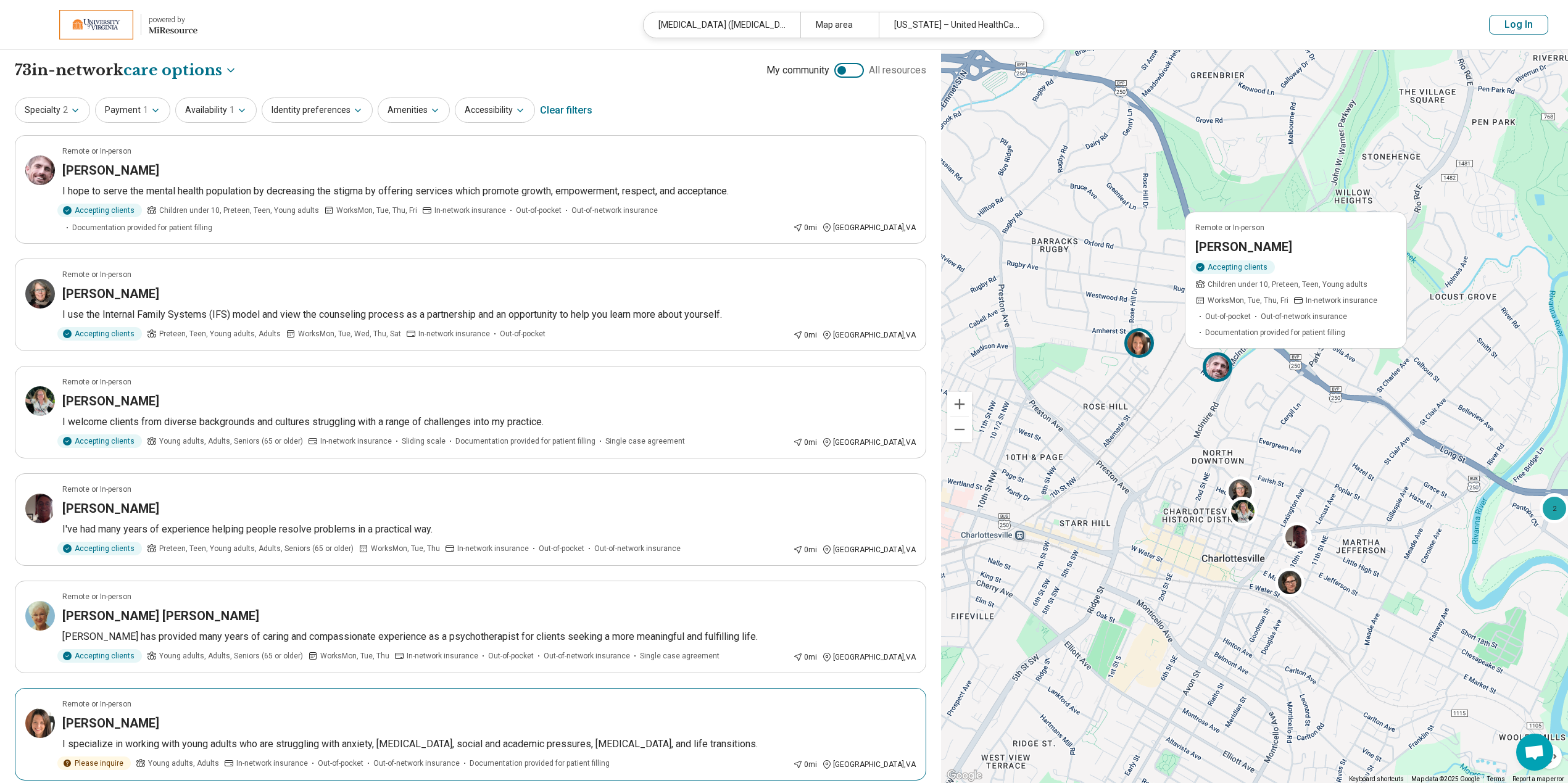
click at [1132, 353] on img at bounding box center [1139, 343] width 29 height 29
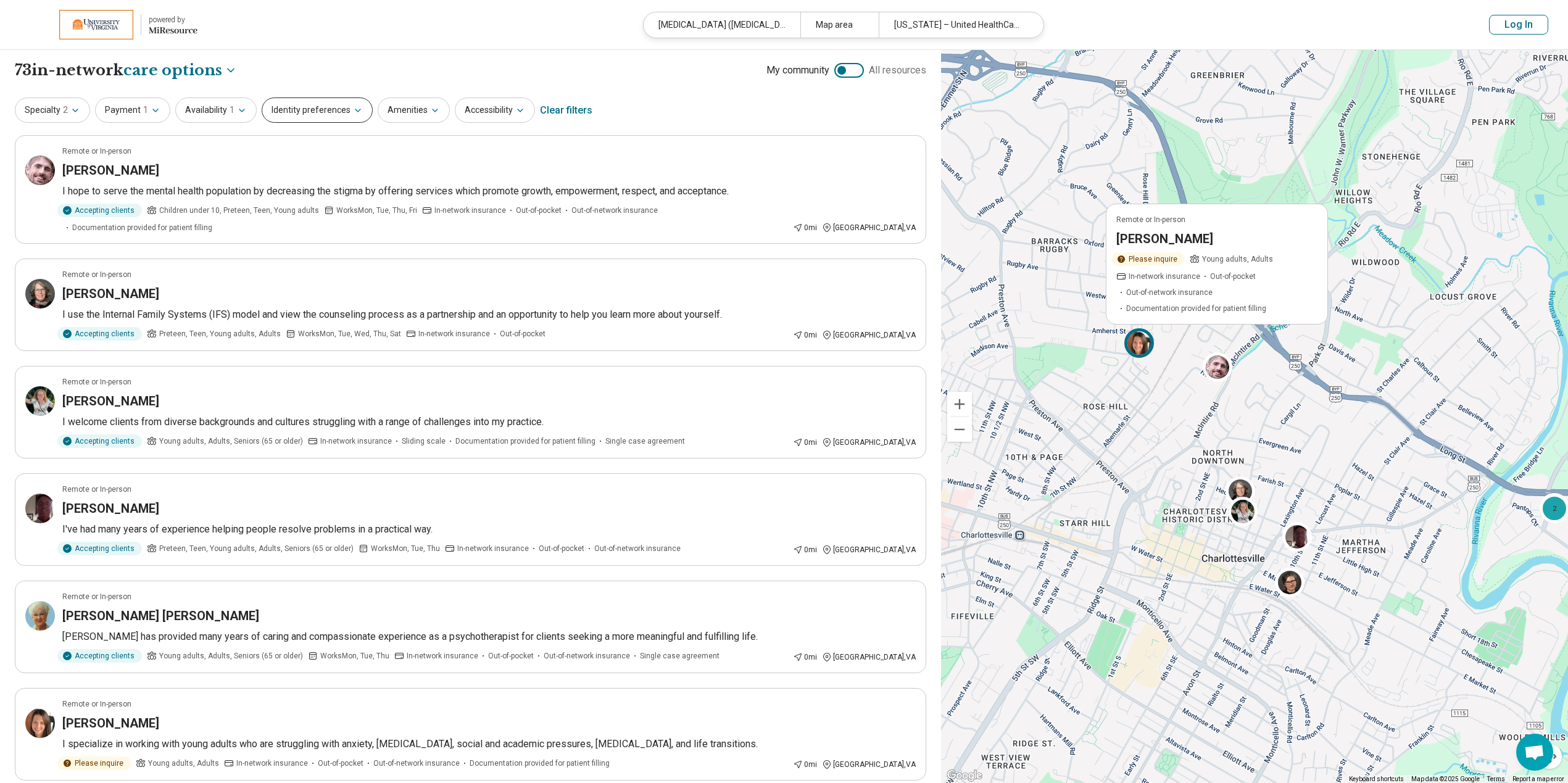
click at [316, 108] on button "Identity preferences" at bounding box center [317, 110] width 111 height 25
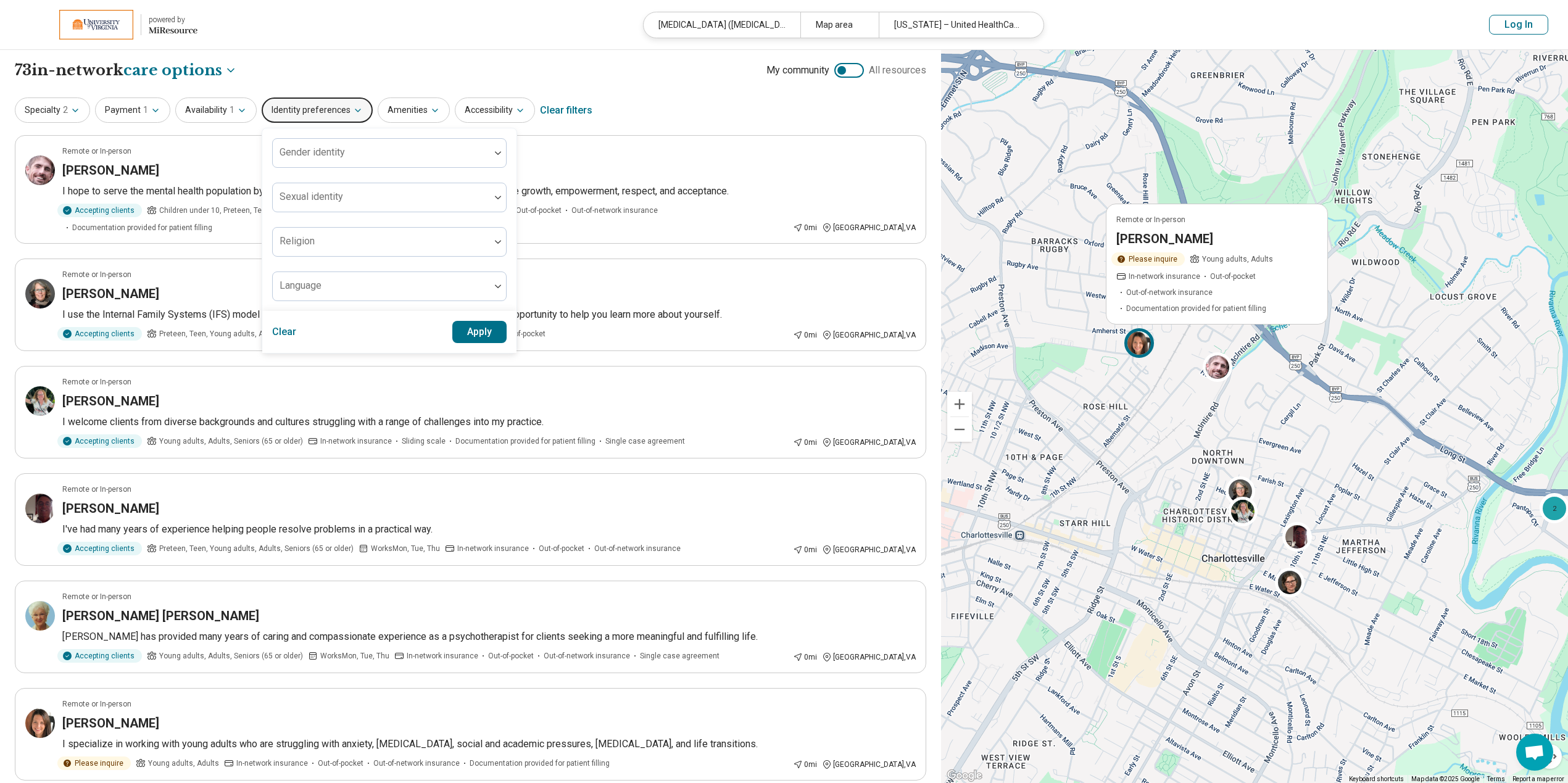
click at [316, 108] on button "Identity preferences" at bounding box center [317, 110] width 111 height 25
click at [411, 108] on button "Amenities" at bounding box center [413, 110] width 73 height 25
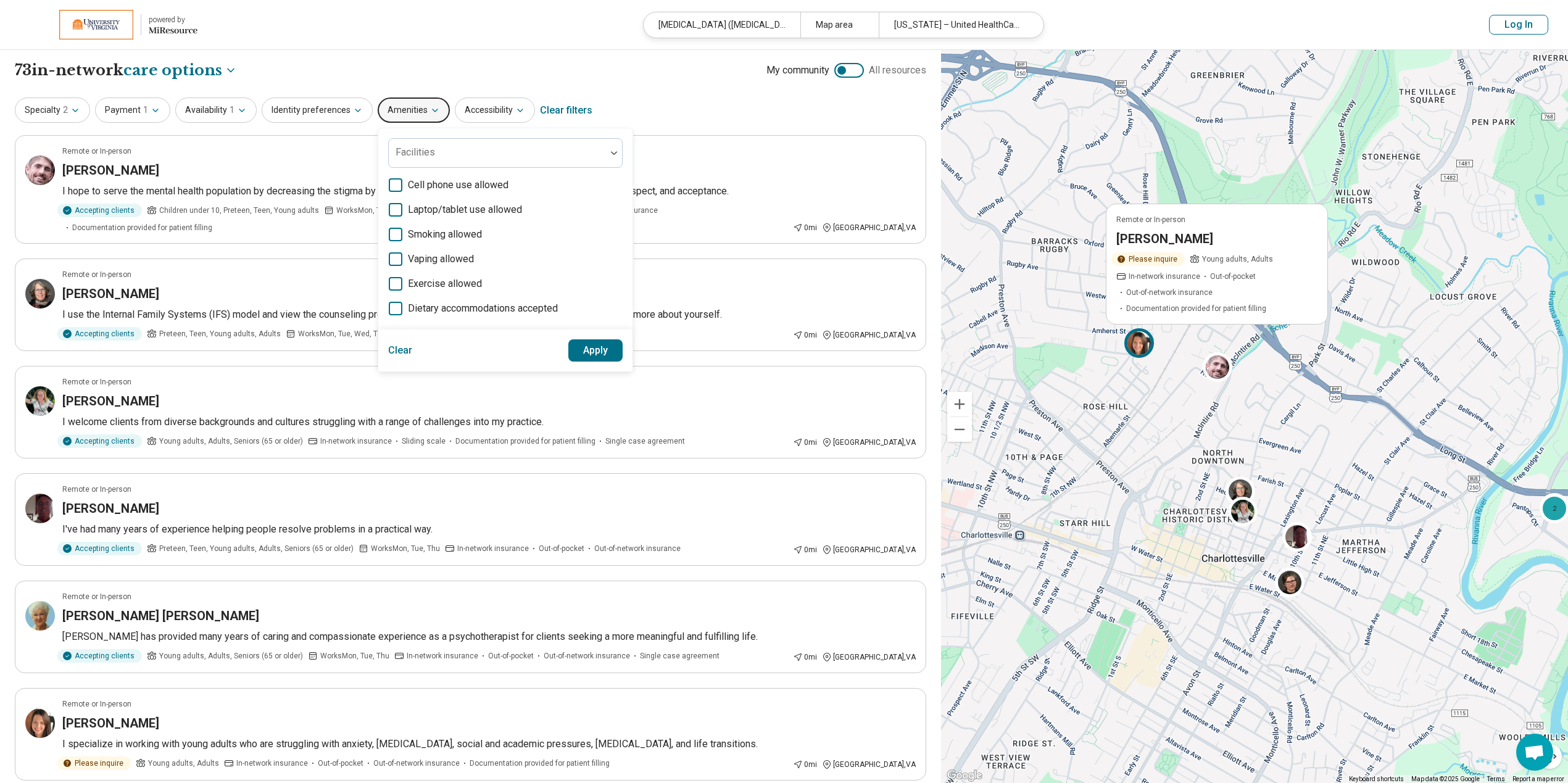
click at [430, 106] on icon "button" at bounding box center [435, 111] width 10 height 10
click at [497, 102] on button "Accessibility" at bounding box center [495, 110] width 80 height 25
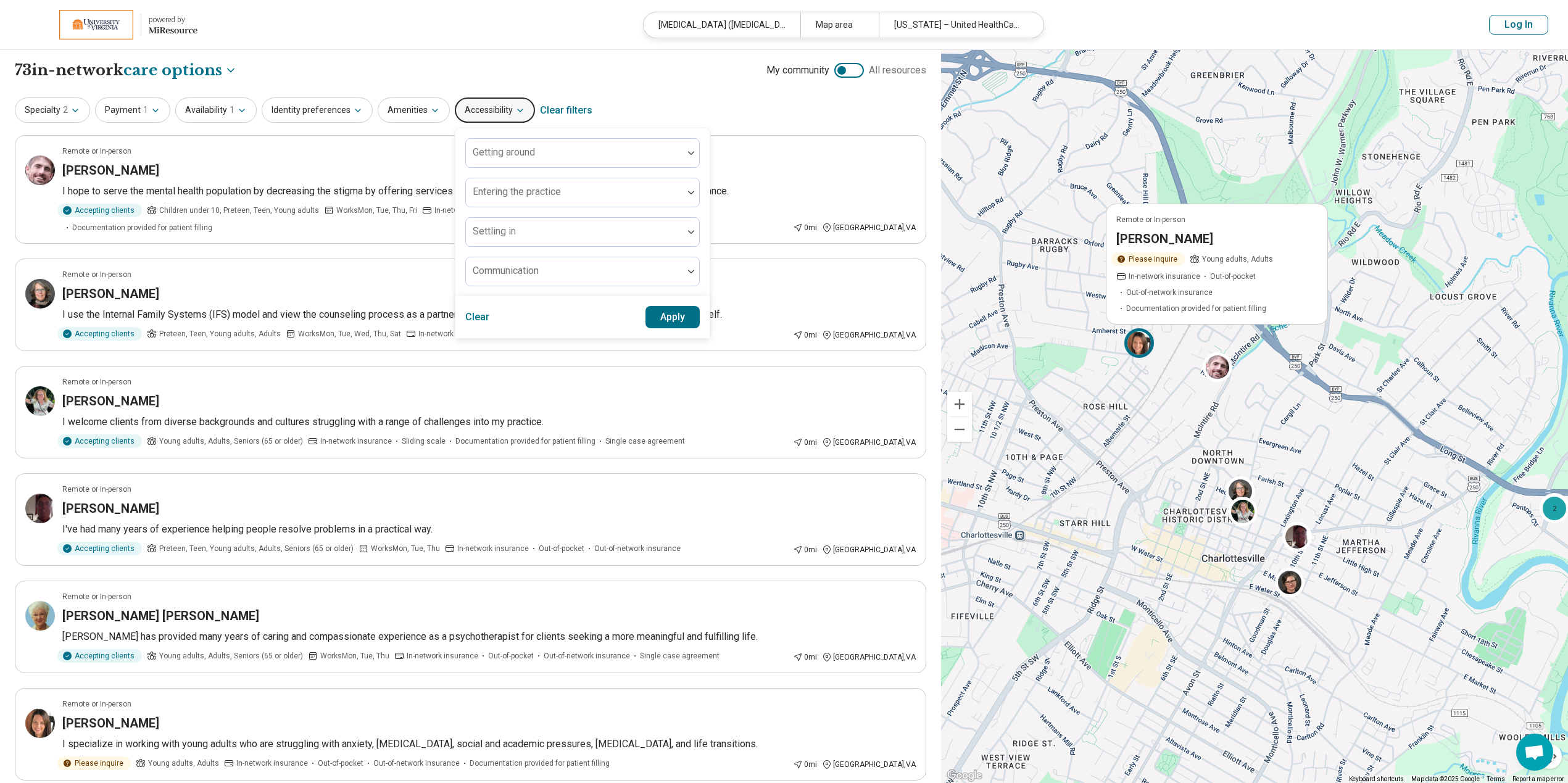
click at [500, 103] on button "Accessibility" at bounding box center [495, 110] width 80 height 25
click at [667, 86] on div "**********" at bounding box center [470, 671] width 941 height 1243
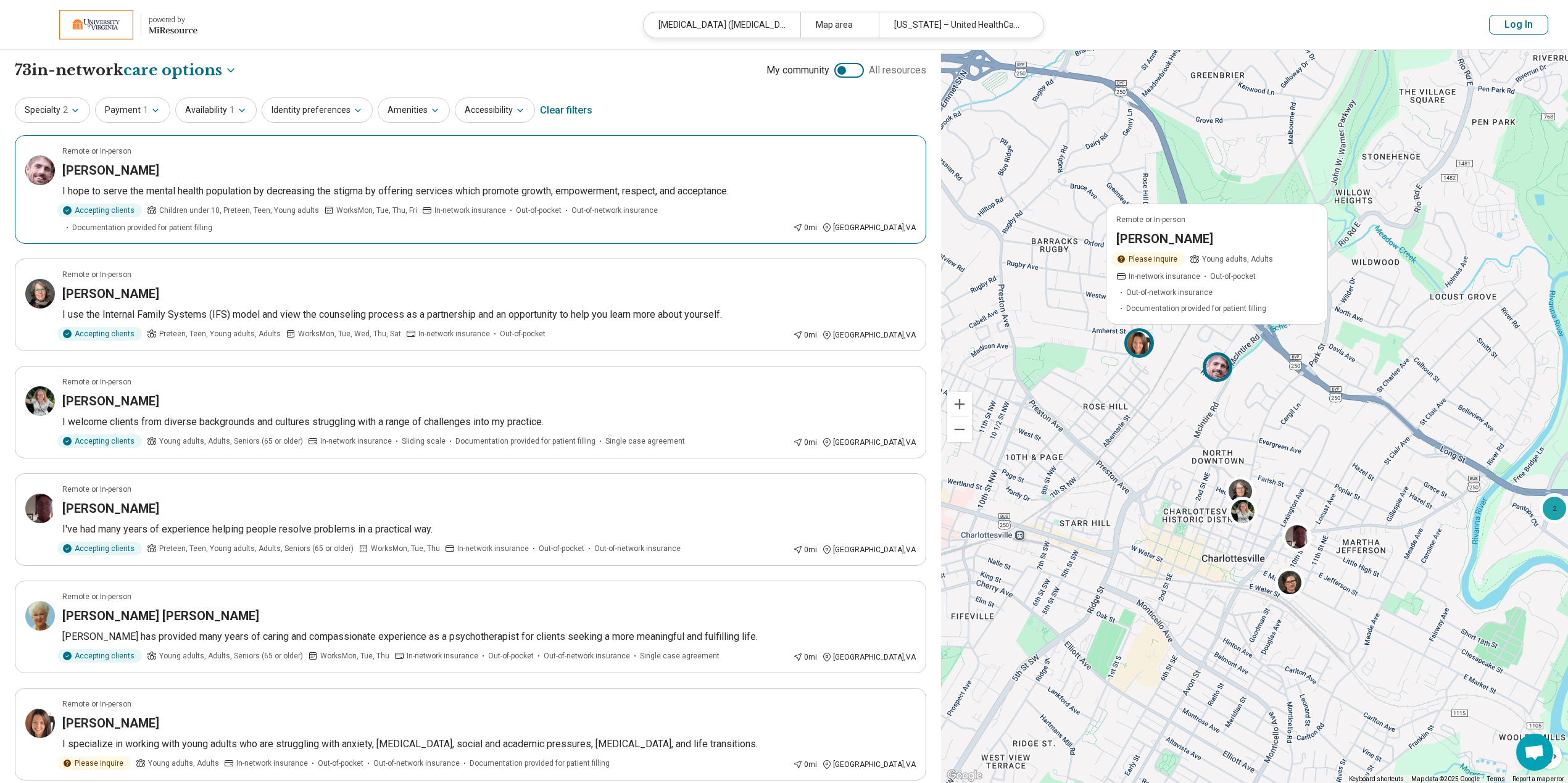
click at [228, 164] on div "James Howell" at bounding box center [488, 169] width 853 height 17
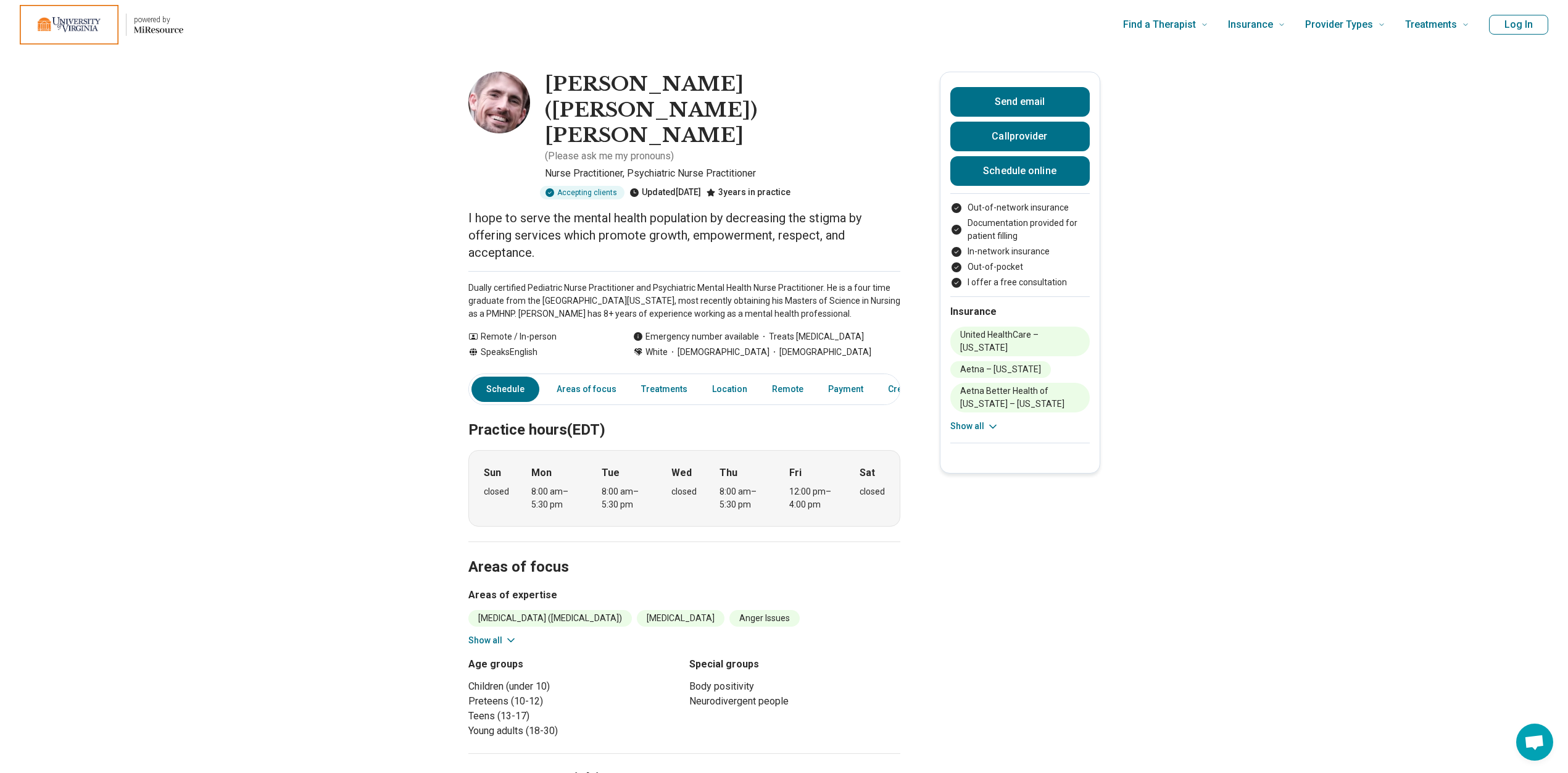
click at [992, 421] on icon at bounding box center [993, 426] width 12 height 12
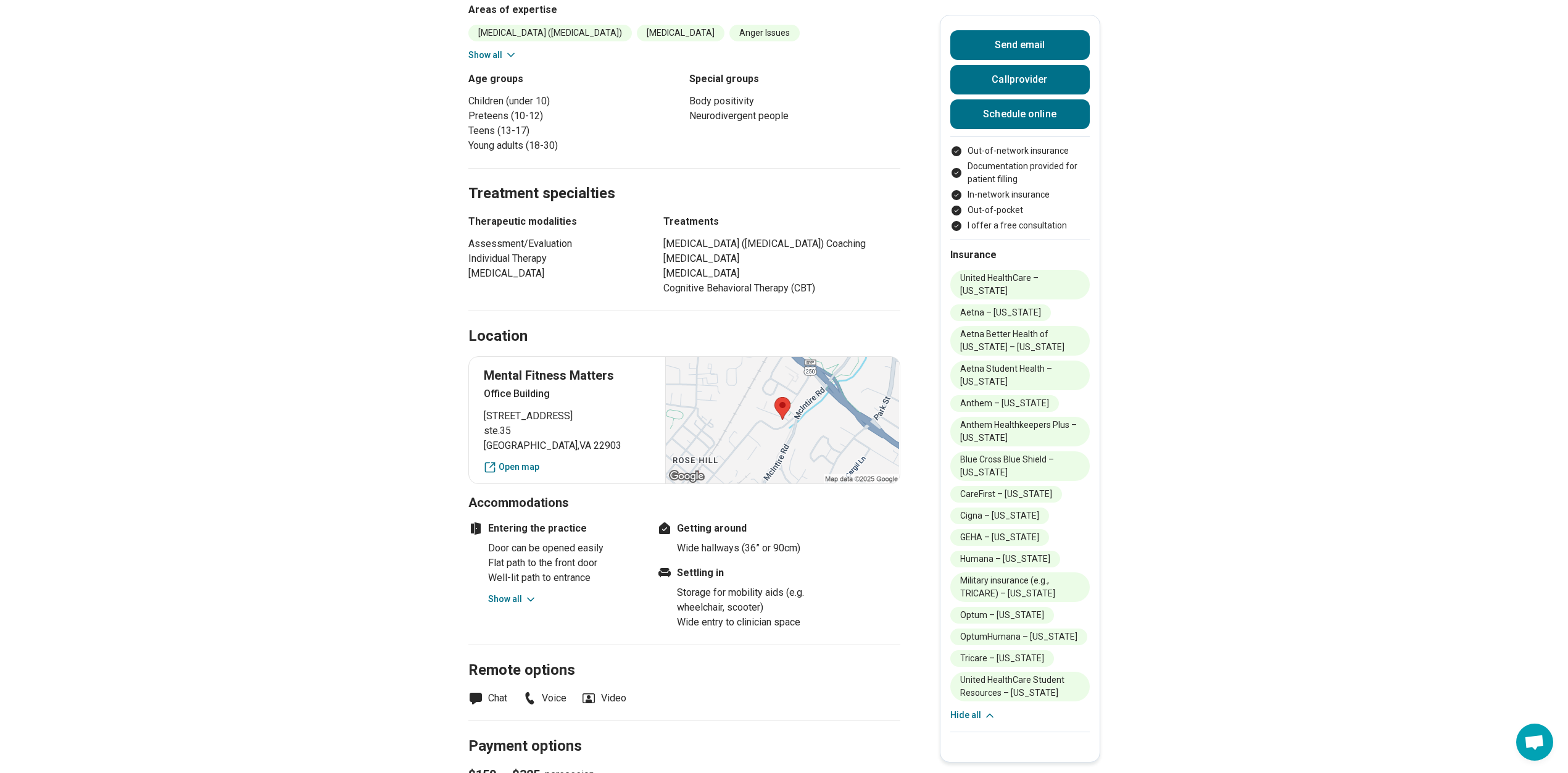
scroll to position [679, 0]
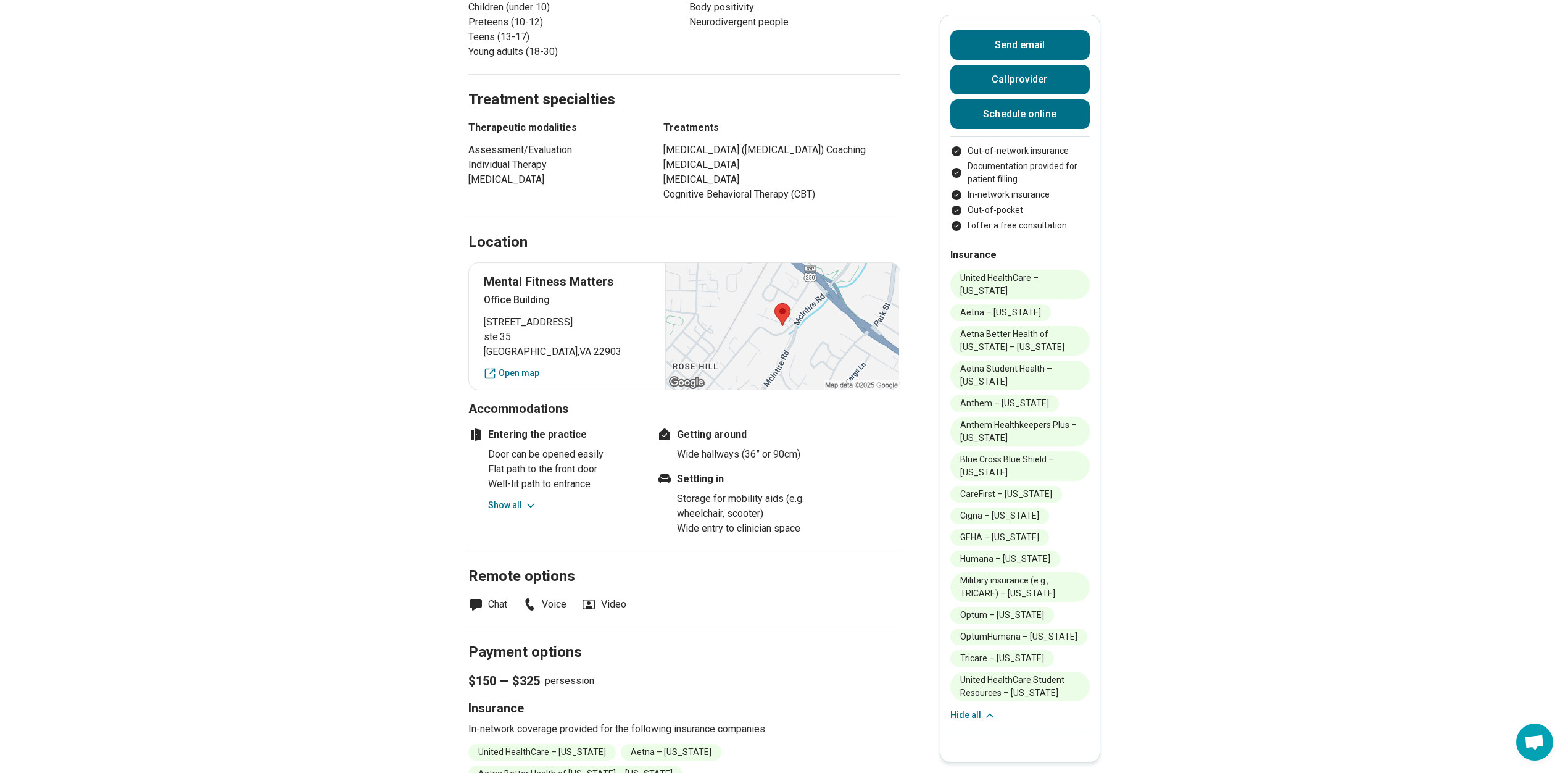
click at [515, 499] on button "Show all" at bounding box center [513, 506] width 49 height 13
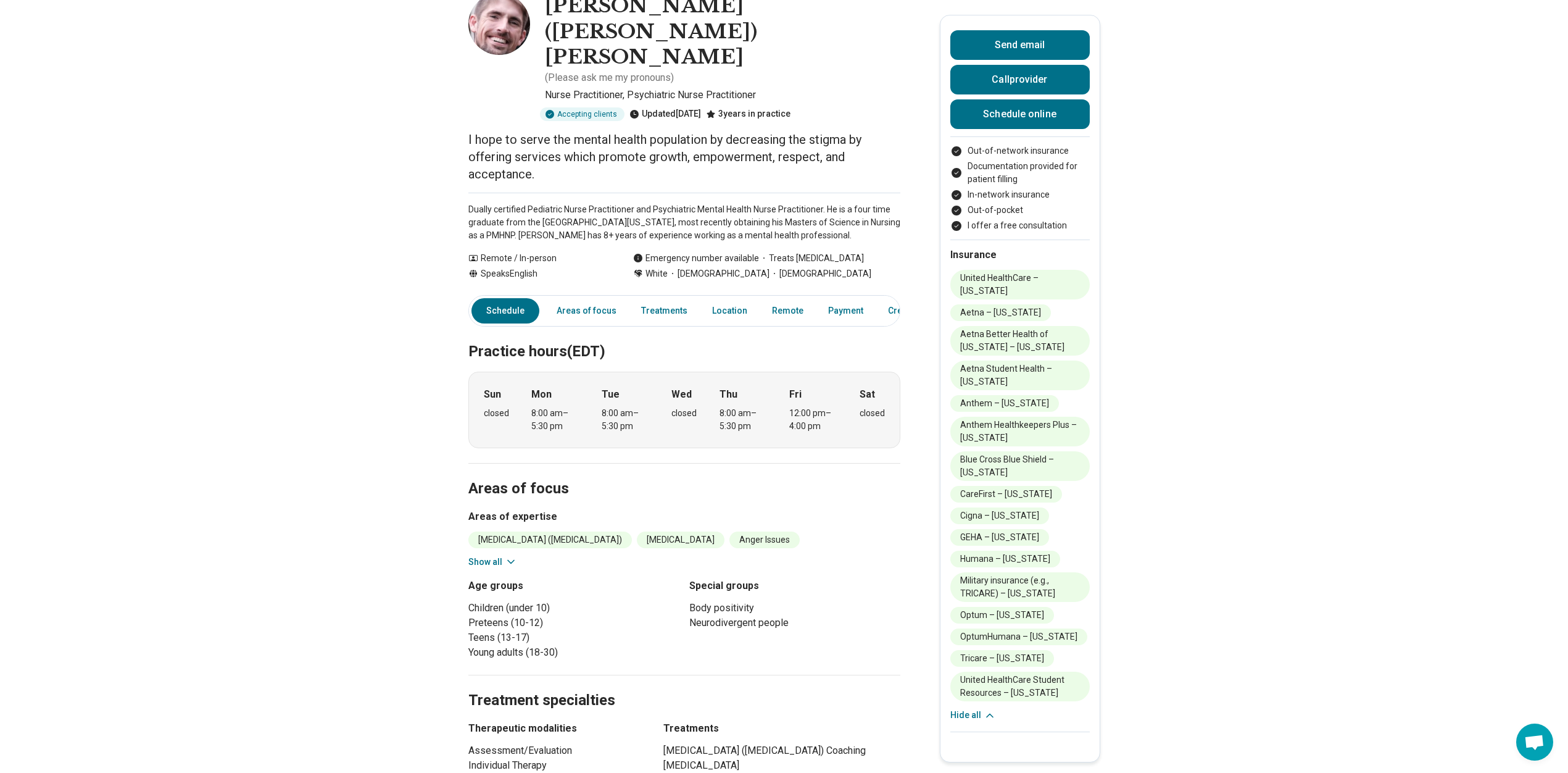
scroll to position [0, 0]
